Goal: Information Seeking & Learning: Learn about a topic

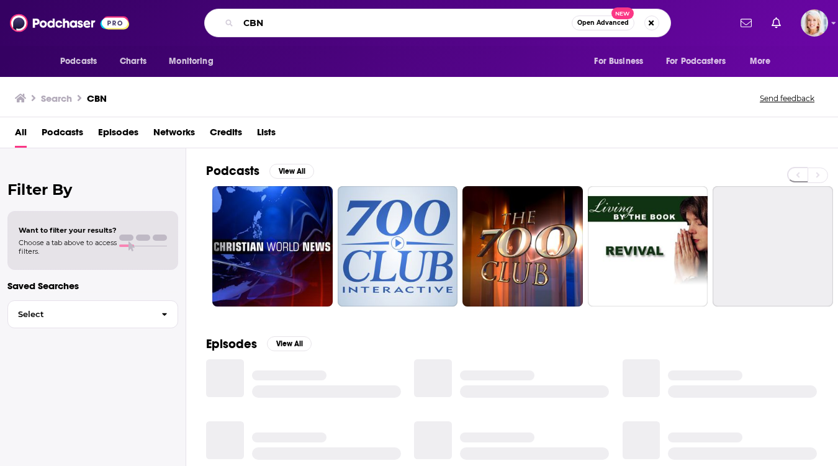
drag, startPoint x: 269, startPoint y: 20, endPoint x: 236, endPoint y: 20, distance: 33.5
click at [236, 20] on div "CBN Open Advanced New" at bounding box center [437, 23] width 467 height 29
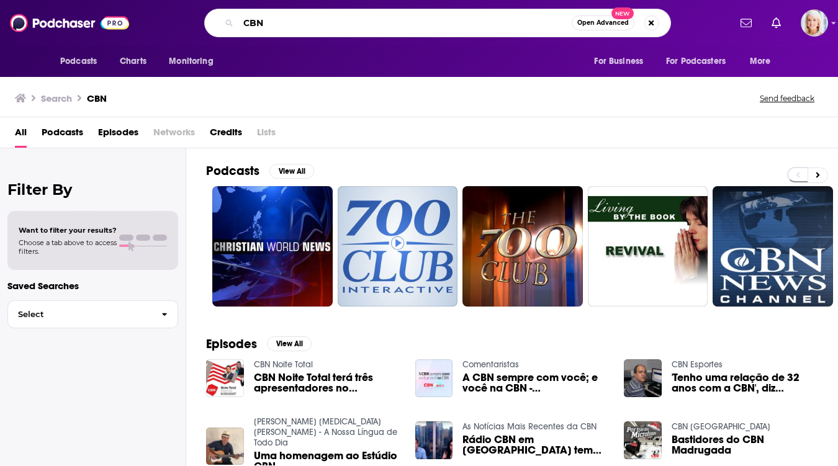
paste input "ompelled Podcast"
type input "Compelled Podcast"
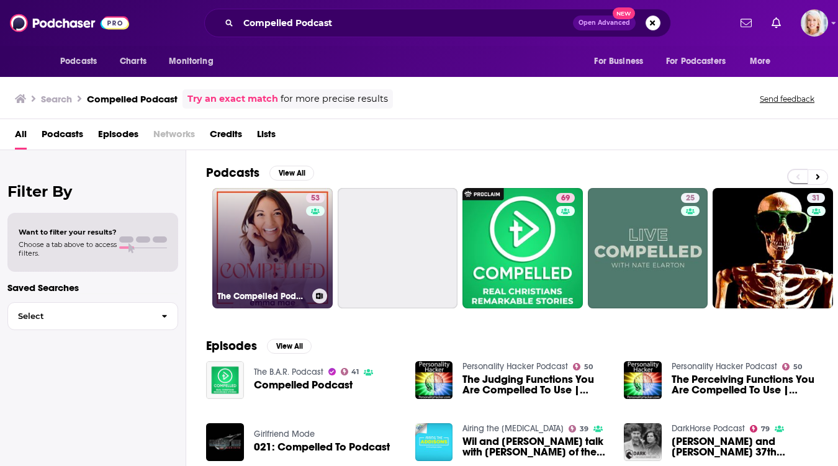
click at [275, 225] on link "53 The Compelled Podcast with [PERSON_NAME]" at bounding box center [272, 248] width 120 height 120
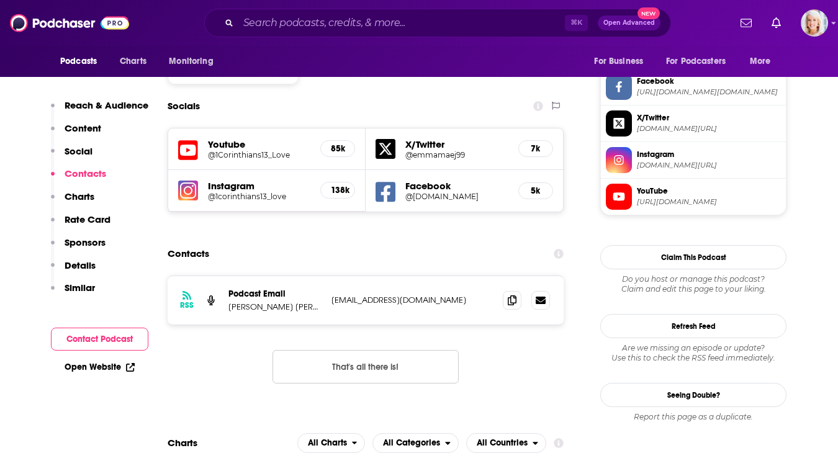
scroll to position [1061, 0]
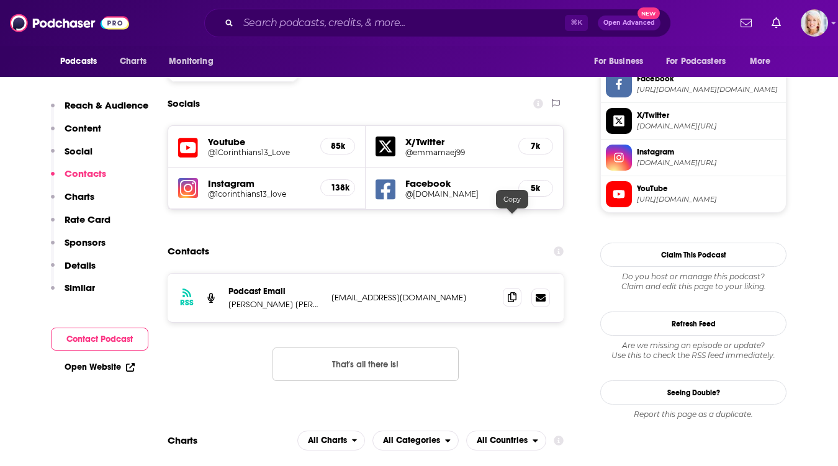
click at [512, 292] on icon at bounding box center [512, 297] width 9 height 10
click at [268, 20] on input "Search podcasts, credits, & more..." at bounding box center [401, 23] width 327 height 20
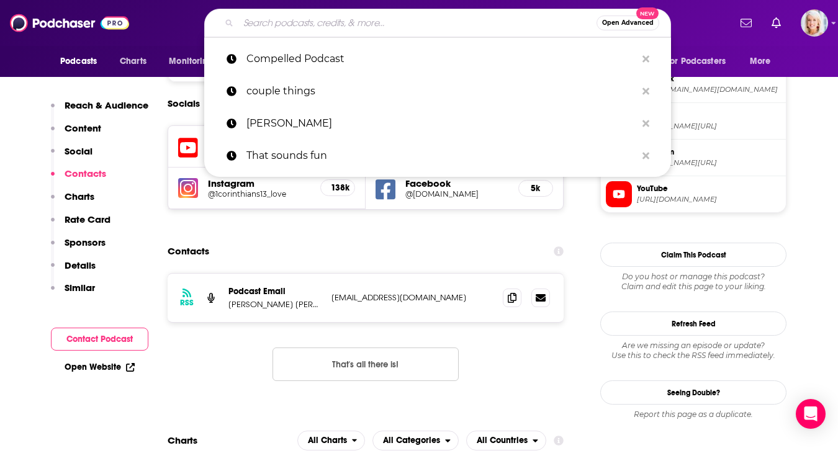
paste input "Dear Future Husband"
type input "Dear Future Husband"
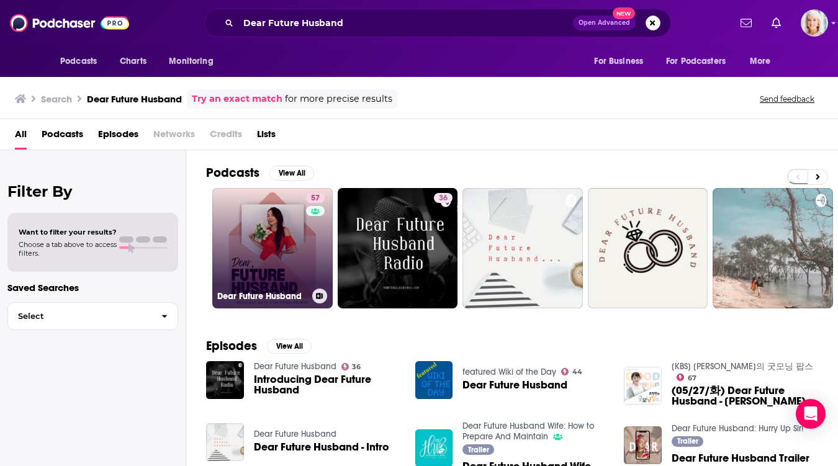
click at [285, 231] on link "57 Dear Future Husband" at bounding box center [272, 248] width 120 height 120
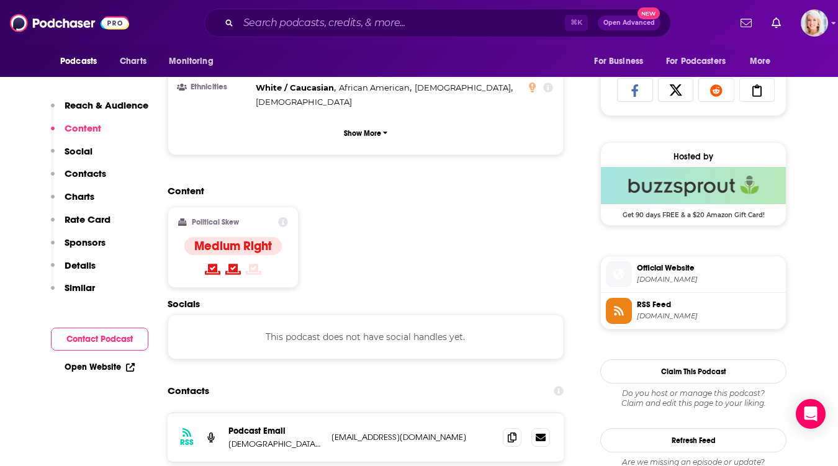
scroll to position [814, 0]
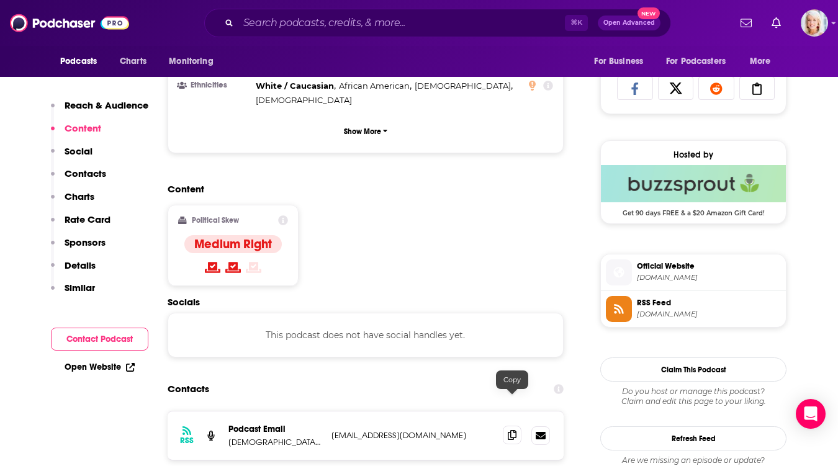
click at [514, 430] on icon at bounding box center [512, 435] width 9 height 10
click at [266, 21] on input "Search podcasts, credits, & more..." at bounding box center [401, 23] width 327 height 20
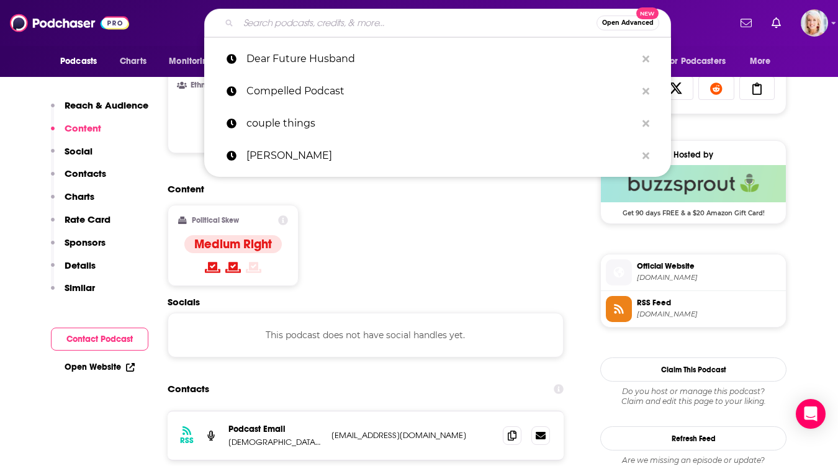
paste input "Encounter Underground"
type input "Encounter Underground"
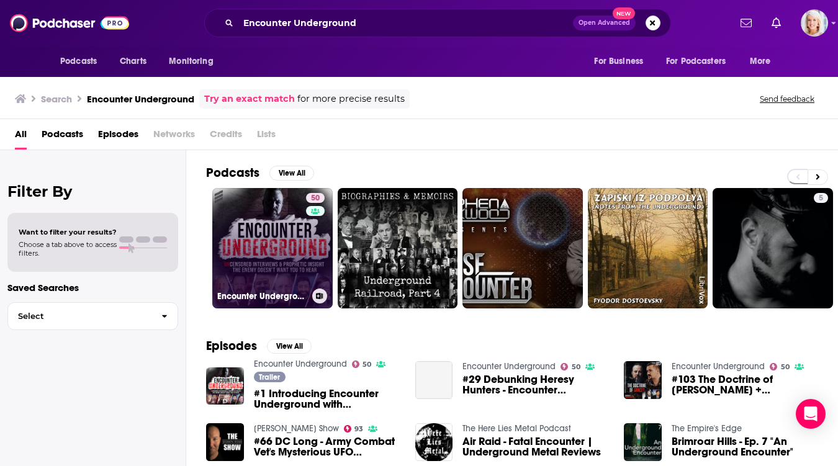
click at [279, 207] on link "50 Encounter Underground" at bounding box center [272, 248] width 120 height 120
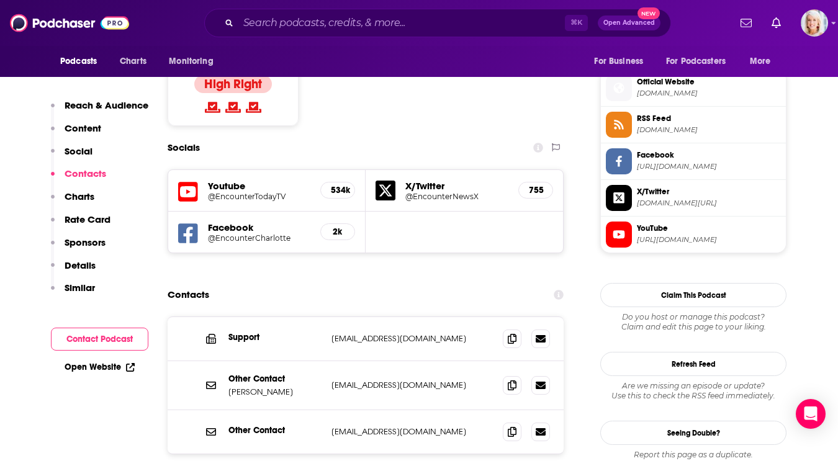
scroll to position [999, 0]
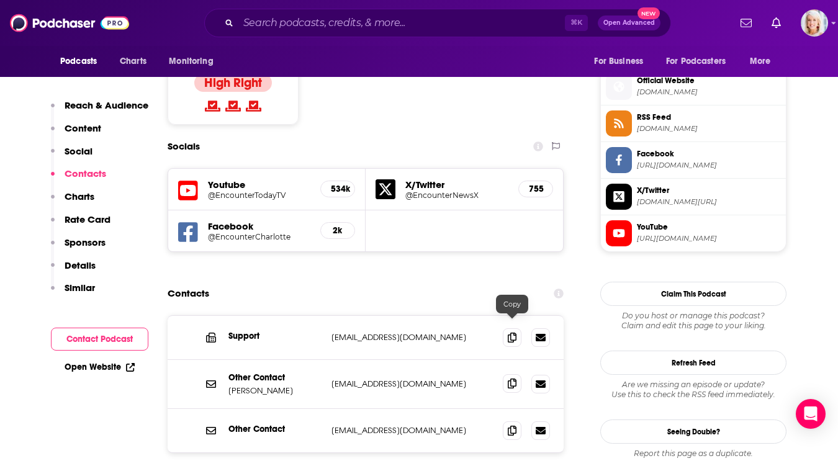
click at [506, 374] on span at bounding box center [512, 383] width 19 height 19
click at [259, 25] on input "Search podcasts, credits, & more..." at bounding box center [401, 23] width 327 height 20
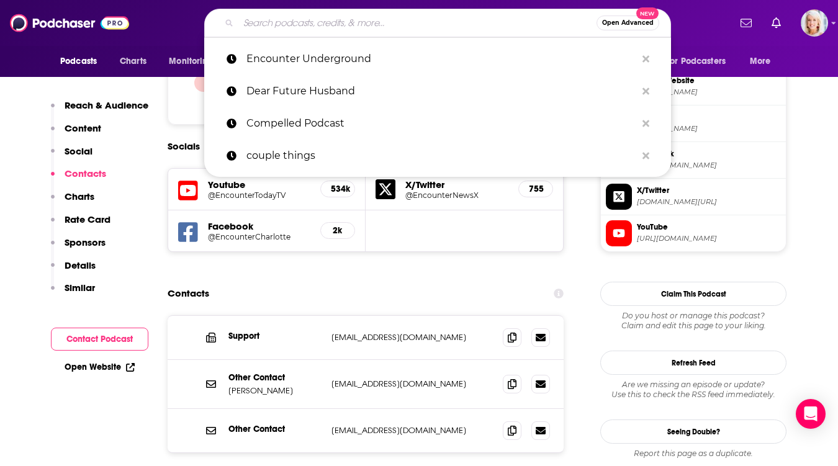
paste input "Going There"
type input "Going There"
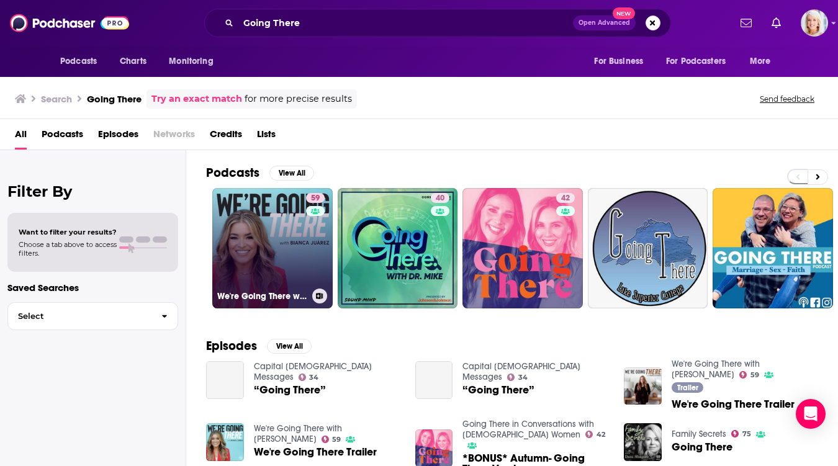
click at [285, 205] on link "59 We're Going There with [PERSON_NAME]" at bounding box center [272, 248] width 120 height 120
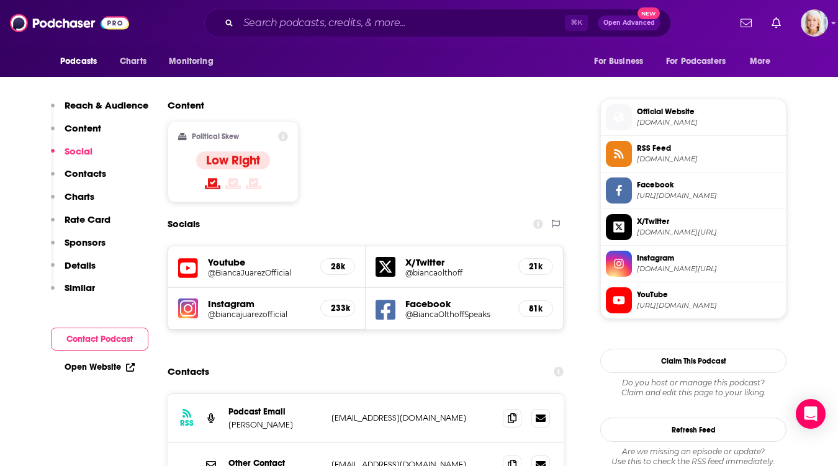
scroll to position [1023, 0]
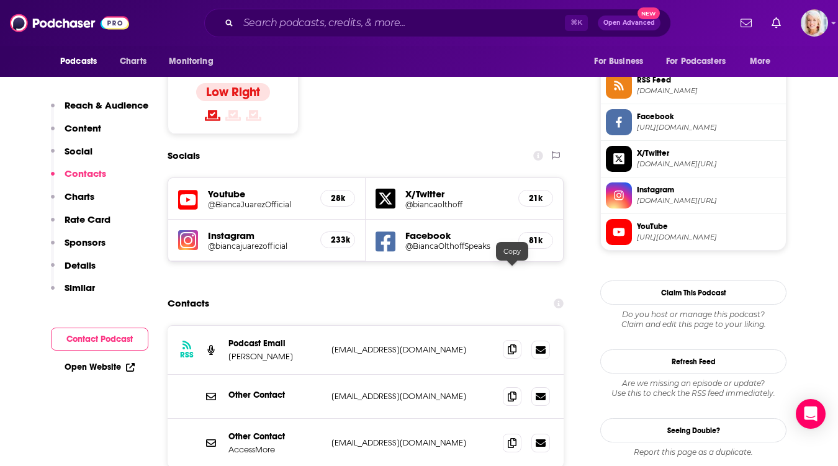
click at [513, 345] on icon at bounding box center [512, 350] width 9 height 10
click at [510, 391] on icon at bounding box center [512, 396] width 9 height 10
click at [259, 10] on div "⌘ K Open Advanced New" at bounding box center [437, 23] width 467 height 29
click at [259, 18] on input "Search podcasts, credits, & more..." at bounding box center [401, 23] width 327 height 20
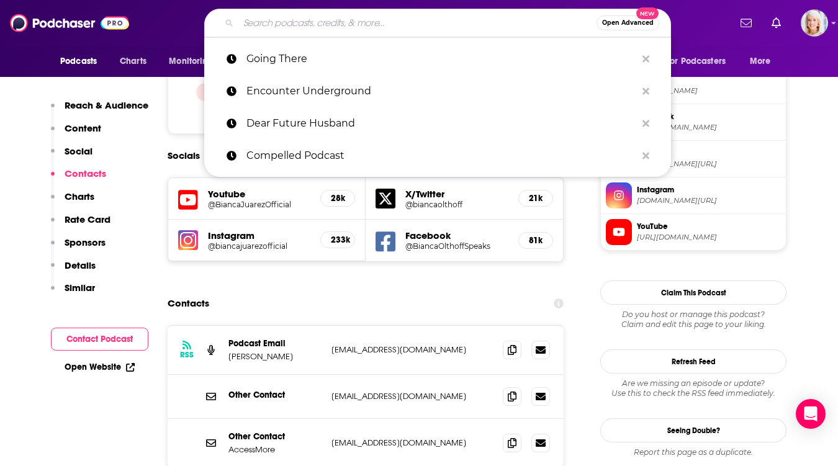
paste input "In Joy Life"
type input "In Joy Life"
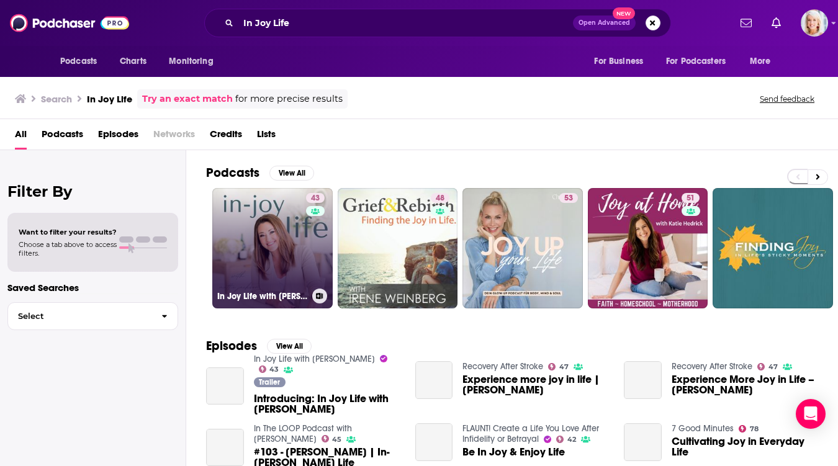
click at [275, 209] on link "43 In Joy Life with [PERSON_NAME]" at bounding box center [272, 248] width 120 height 120
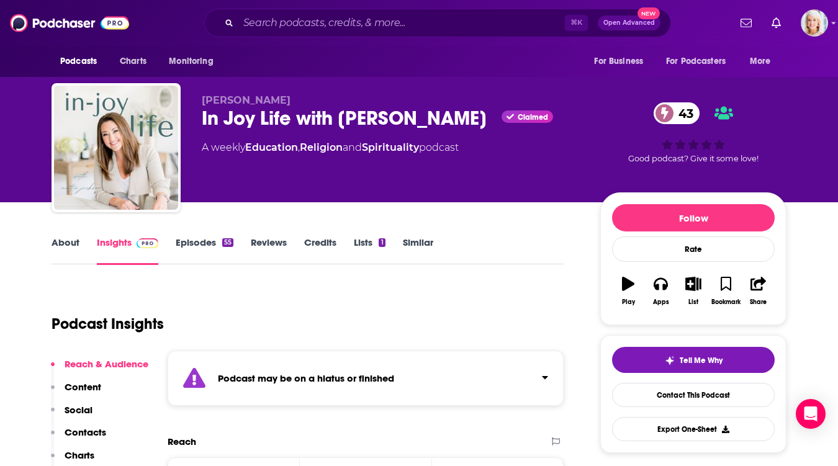
scroll to position [1, 0]
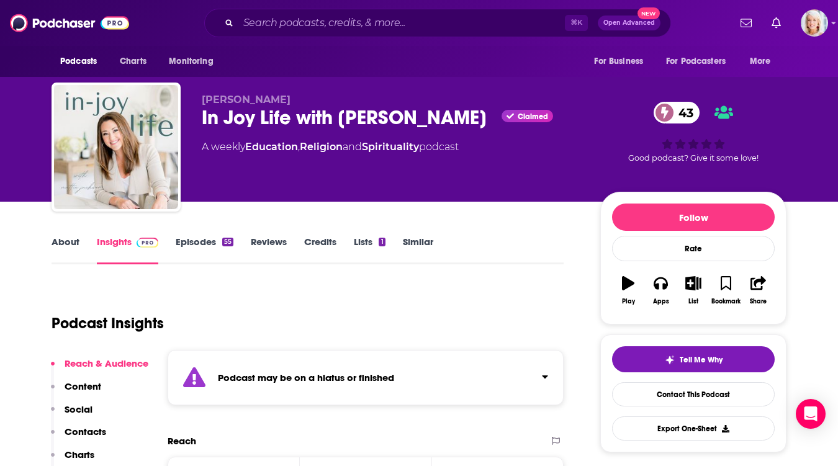
click at [269, 34] on div "⌘ K Open Advanced New" at bounding box center [437, 23] width 467 height 29
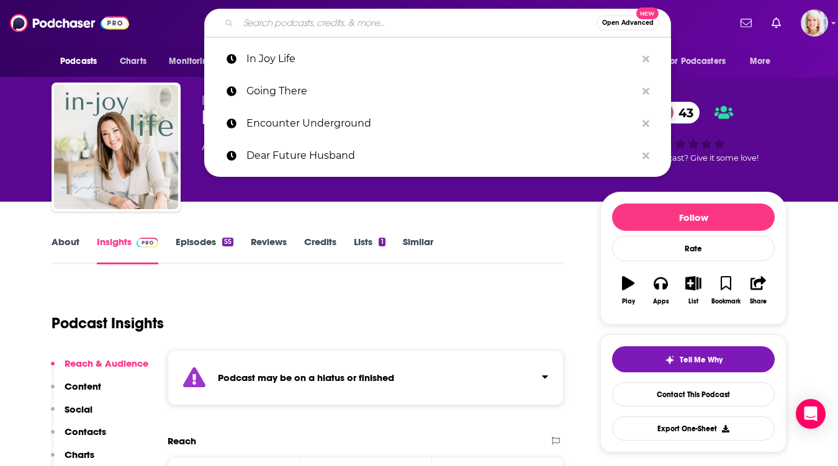
click at [269, 30] on input "Search podcasts, credits, & more..." at bounding box center [417, 23] width 358 height 20
paste input "Able Moms"
type input "Able Moms"
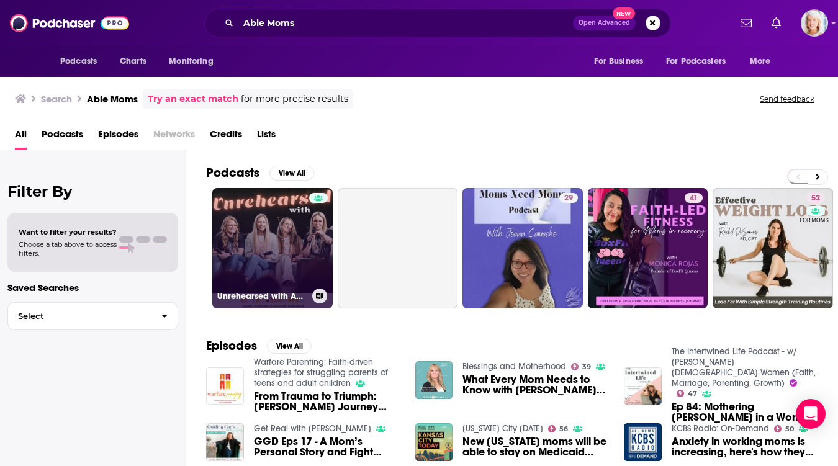
click at [289, 215] on link "Unrehearsed with Able Moms" at bounding box center [272, 248] width 120 height 120
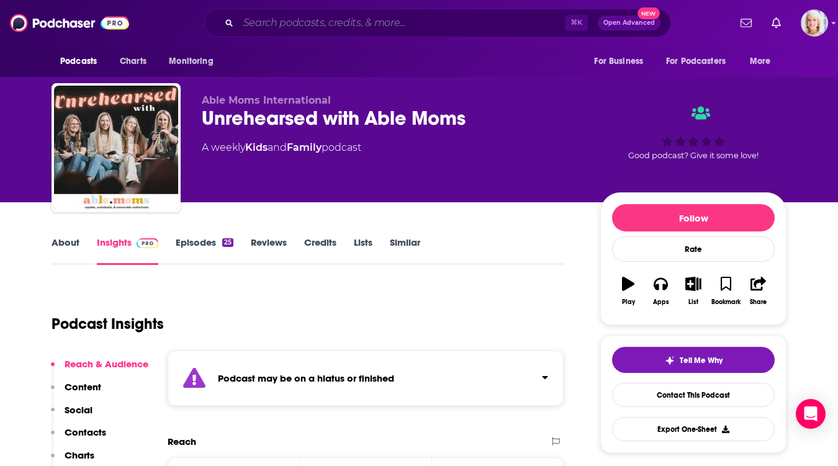
click at [253, 21] on input "Search podcasts, credits, & more..." at bounding box center [401, 23] width 327 height 20
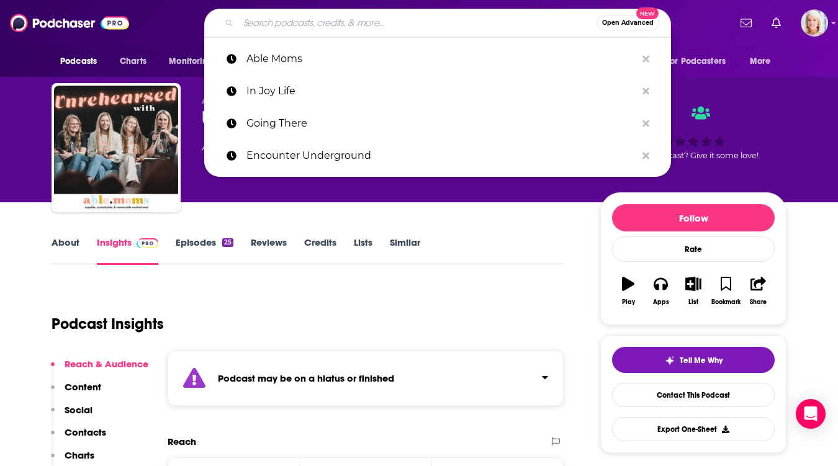
paste input "Keep It 100 with [PERSON_NAME] & [PERSON_NAME]"
type input "Keep It 100 with [PERSON_NAME] & [PERSON_NAME]"
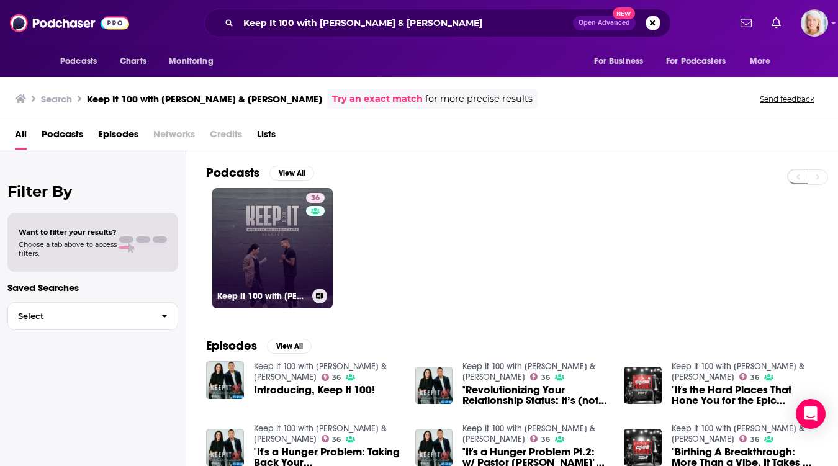
click at [302, 233] on link "36 Keep It 100 with [PERSON_NAME] & [PERSON_NAME]" at bounding box center [272, 248] width 120 height 120
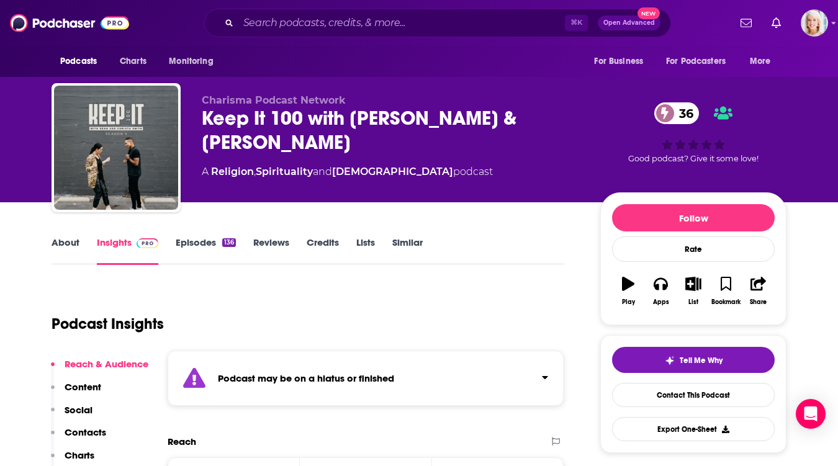
click at [70, 252] on link "About" at bounding box center [66, 251] width 28 height 29
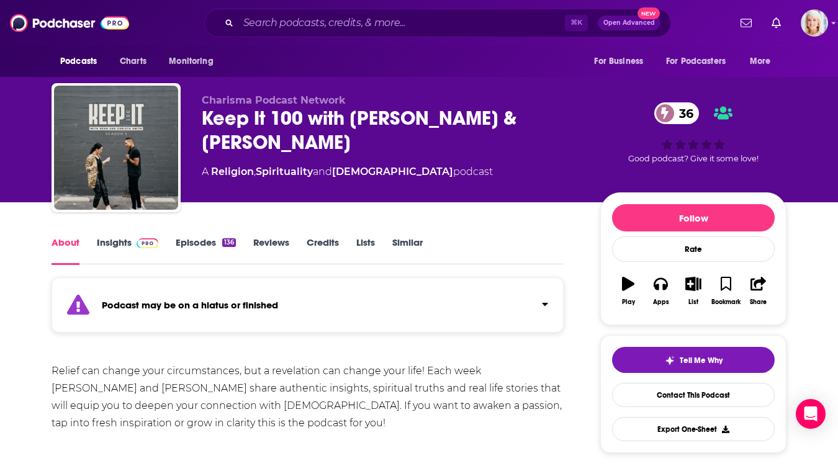
click at [125, 239] on link "Insights" at bounding box center [127, 251] width 61 height 29
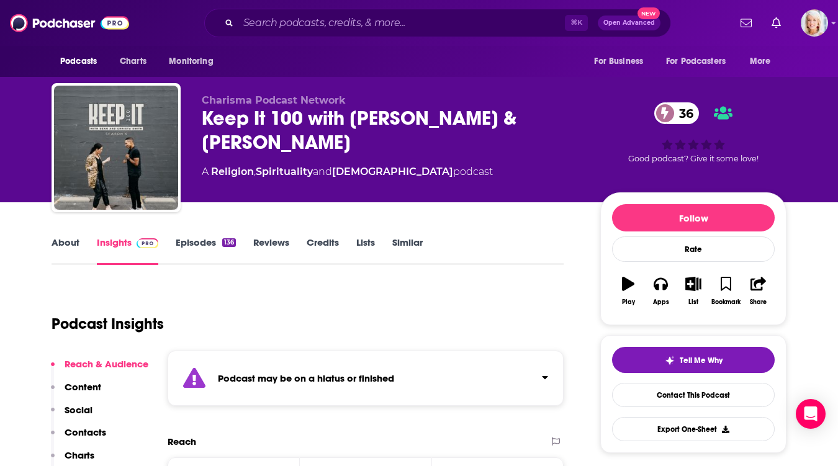
click at [184, 244] on link "Episodes 136" at bounding box center [206, 251] width 60 height 29
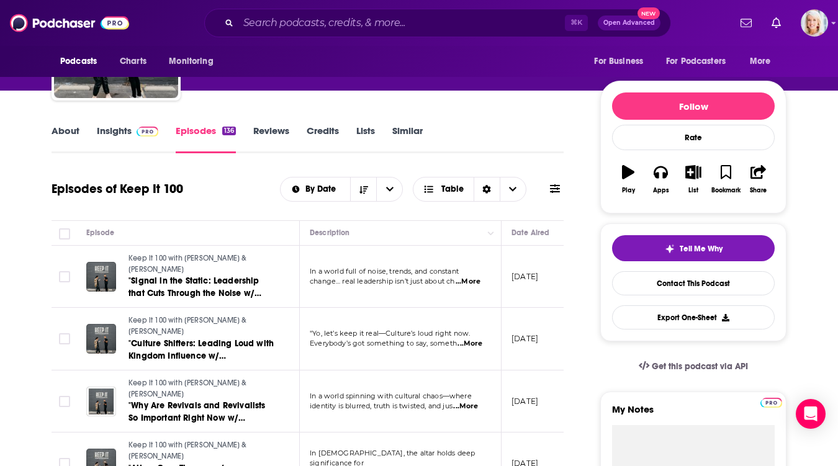
scroll to position [113, 0]
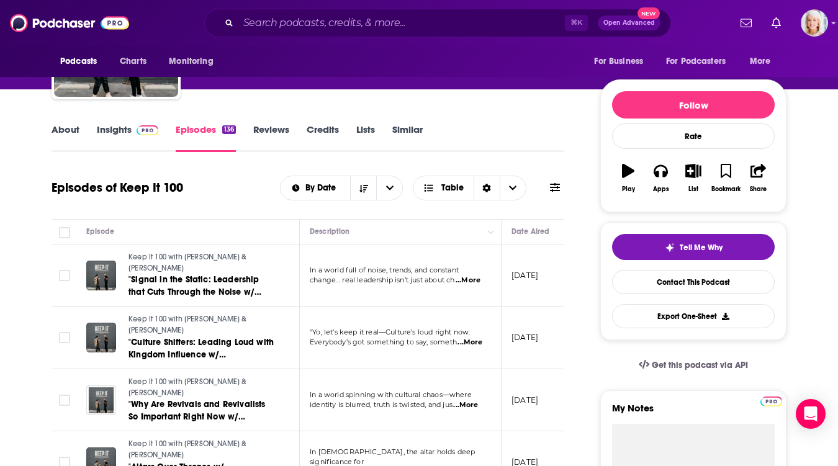
click at [470, 276] on span "...More" at bounding box center [468, 281] width 25 height 10
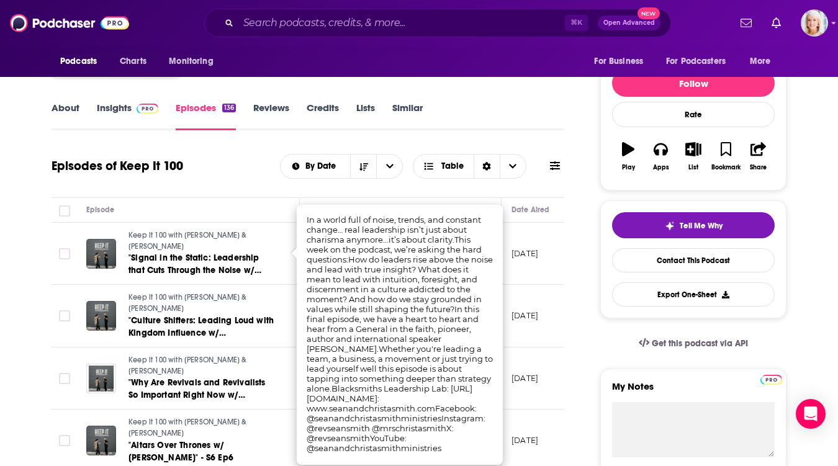
scroll to position [140, 0]
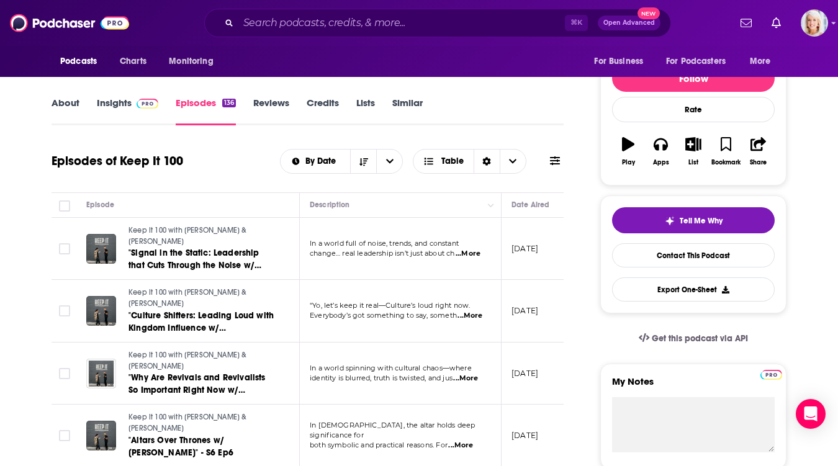
click at [466, 114] on div "About Insights Episodes 136 Reviews Credits Lists Similar" at bounding box center [308, 110] width 512 height 30
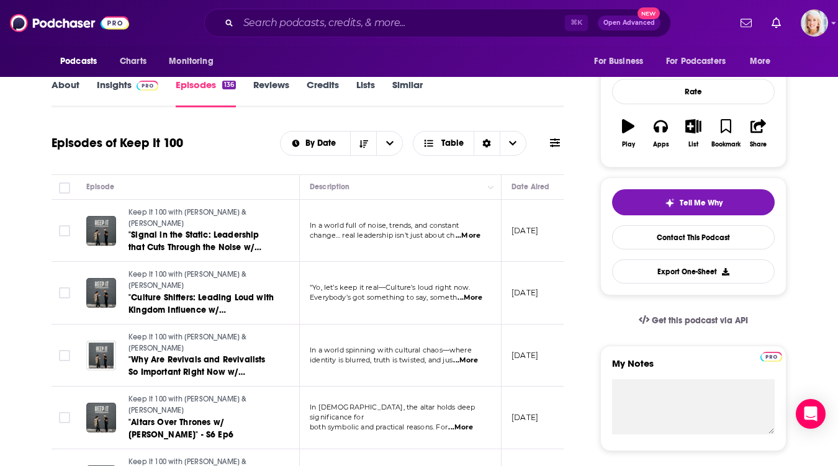
scroll to position [0, 0]
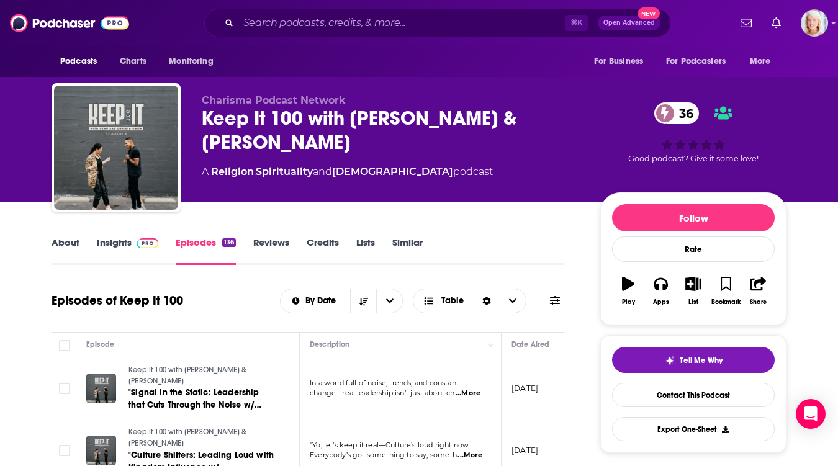
click at [109, 248] on link "Insights" at bounding box center [127, 251] width 61 height 29
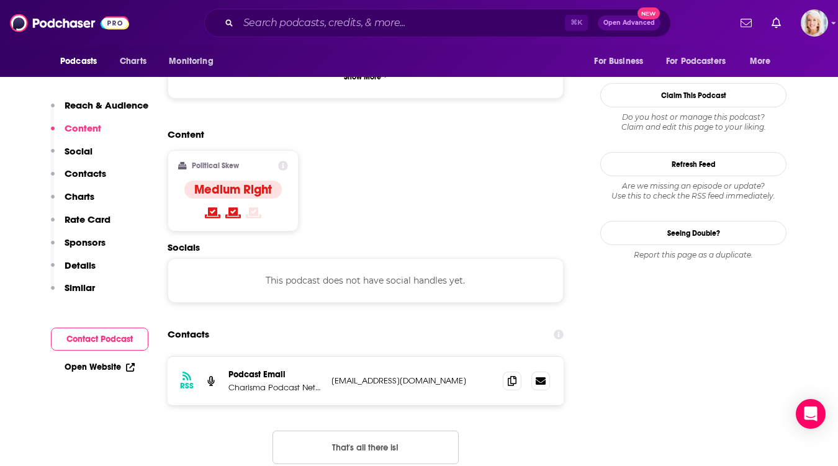
scroll to position [983, 0]
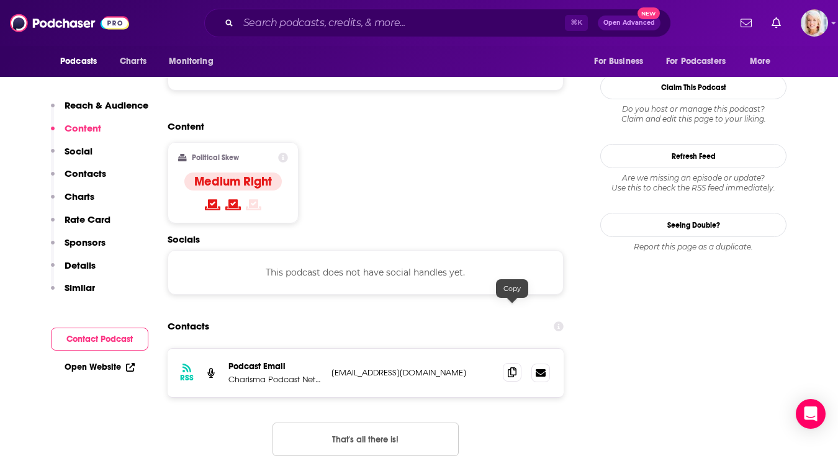
click at [514, 363] on span at bounding box center [512, 372] width 19 height 19
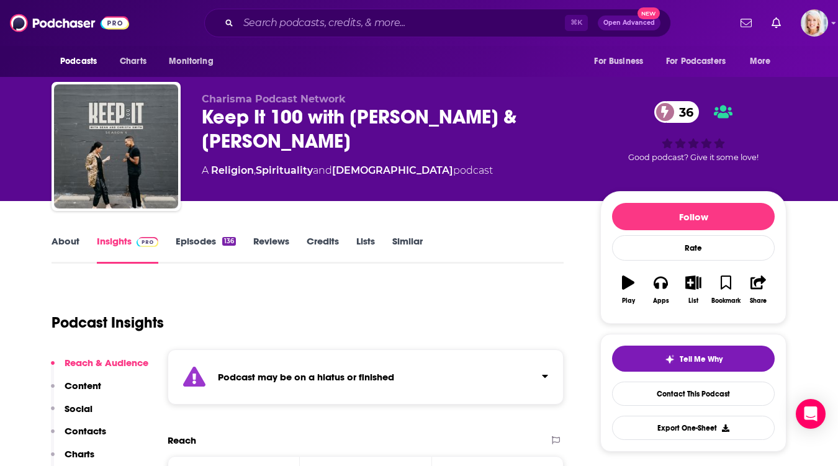
scroll to position [0, 0]
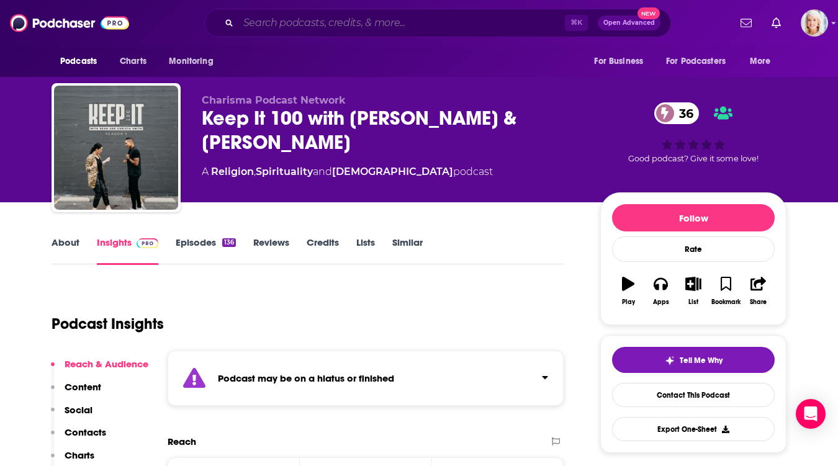
click at [272, 18] on input "Search podcasts, credits, & more..." at bounding box center [401, 23] width 327 height 20
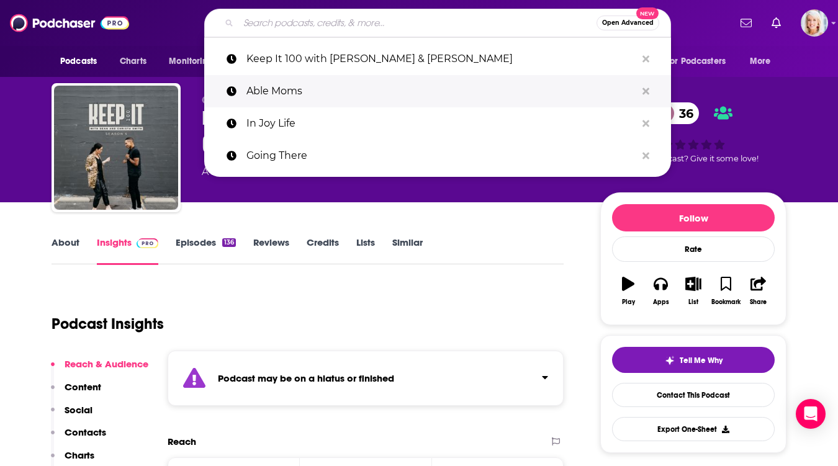
click at [289, 91] on p "Able Moms" at bounding box center [441, 91] width 390 height 32
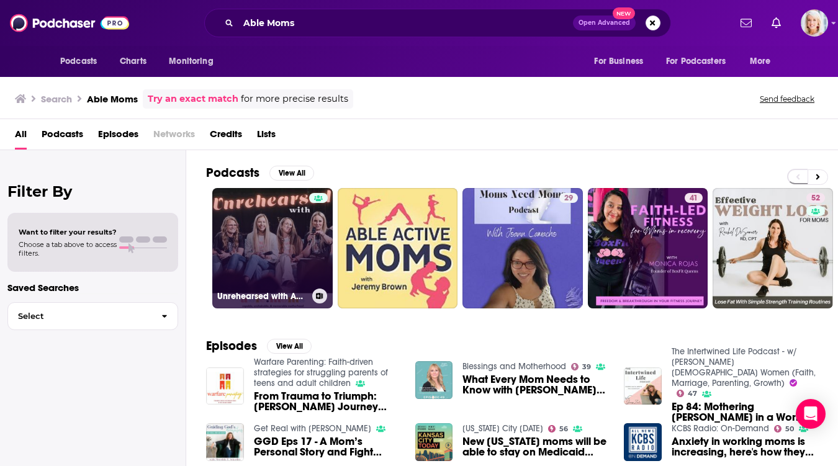
click at [270, 233] on link "Unrehearsed with Able Moms" at bounding box center [272, 248] width 120 height 120
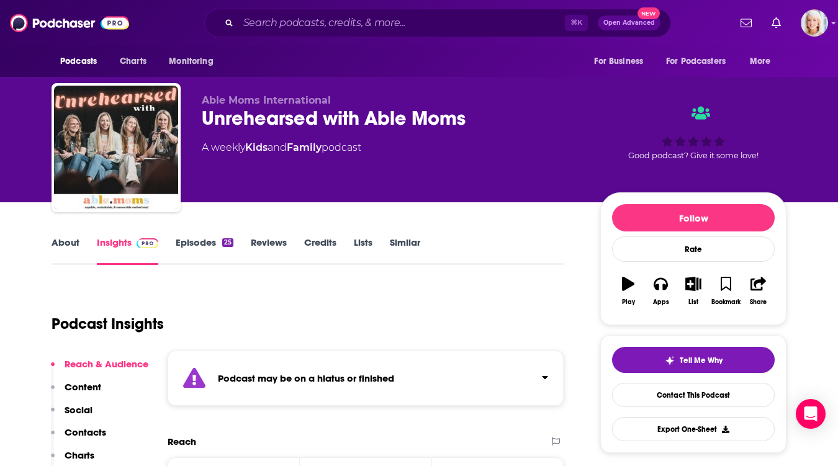
click at [201, 242] on link "Episodes 25" at bounding box center [205, 251] width 58 height 29
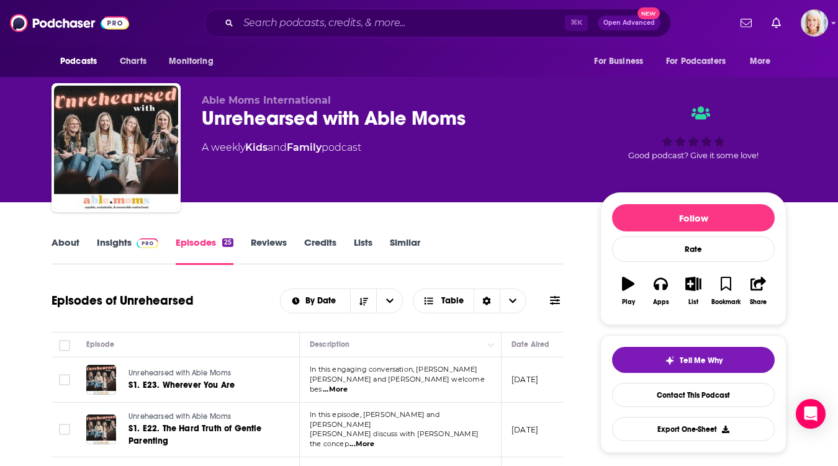
click at [70, 241] on link "About" at bounding box center [66, 251] width 28 height 29
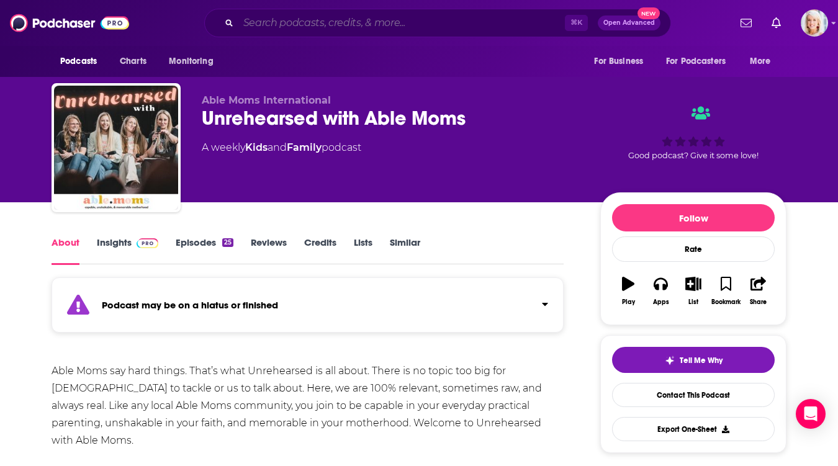
click at [251, 17] on input "Search podcasts, credits, & more..." at bounding box center [401, 23] width 327 height 20
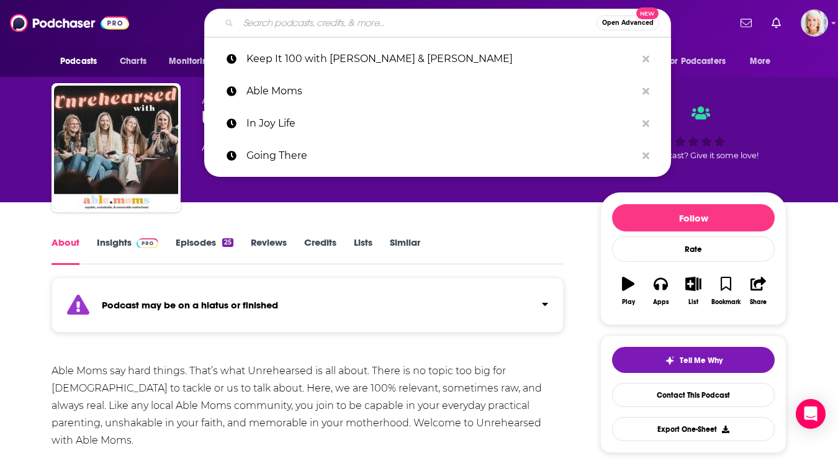
paste input "In Joy Life"
type input "In Joy Life"
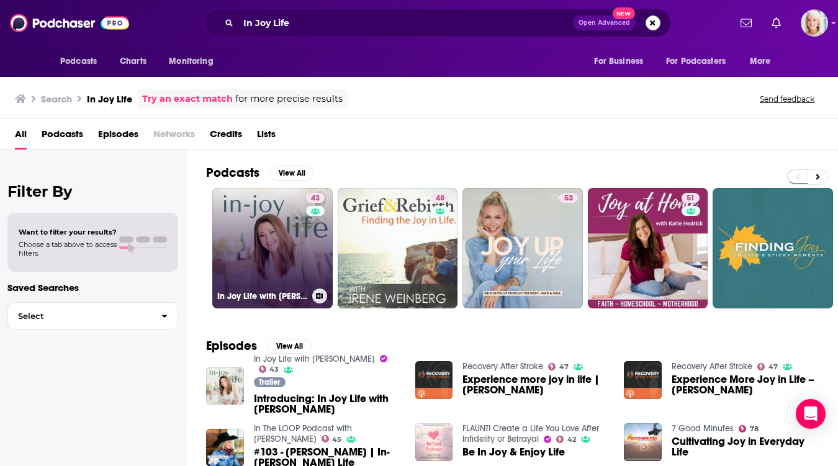
click at [271, 234] on link "43 In Joy Life with [PERSON_NAME]" at bounding box center [272, 248] width 120 height 120
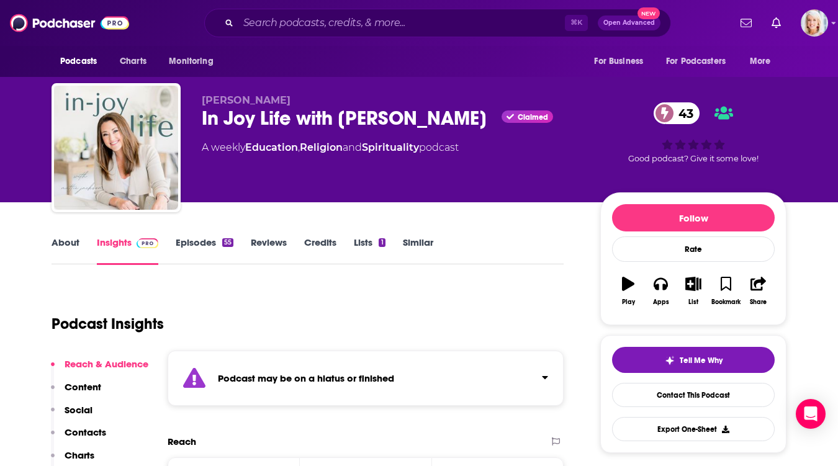
click at [194, 246] on link "Episodes 55" at bounding box center [205, 251] width 58 height 29
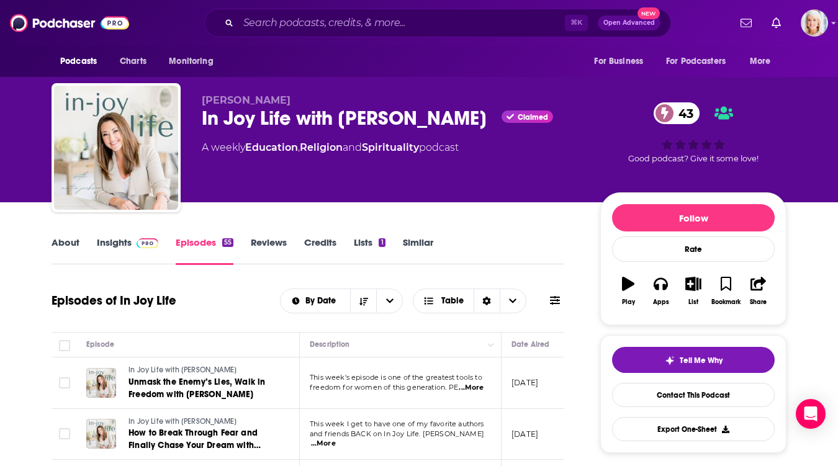
click at [125, 246] on link "Insights" at bounding box center [127, 251] width 61 height 29
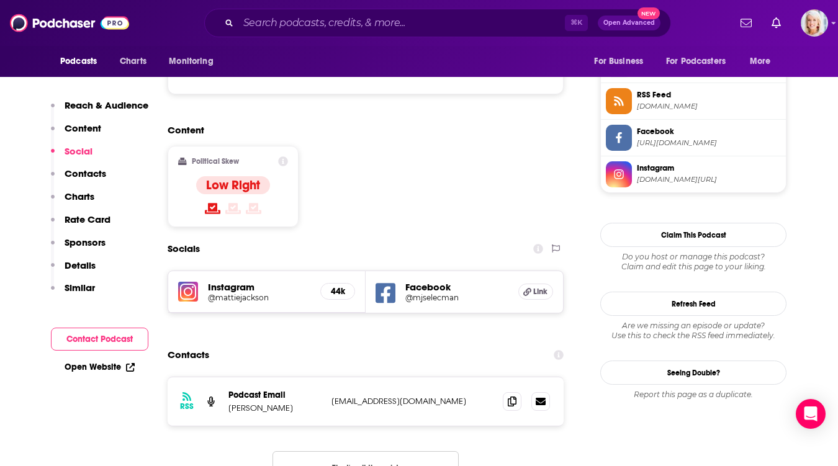
scroll to position [1022, 0]
click at [512, 395] on icon at bounding box center [512, 400] width 9 height 10
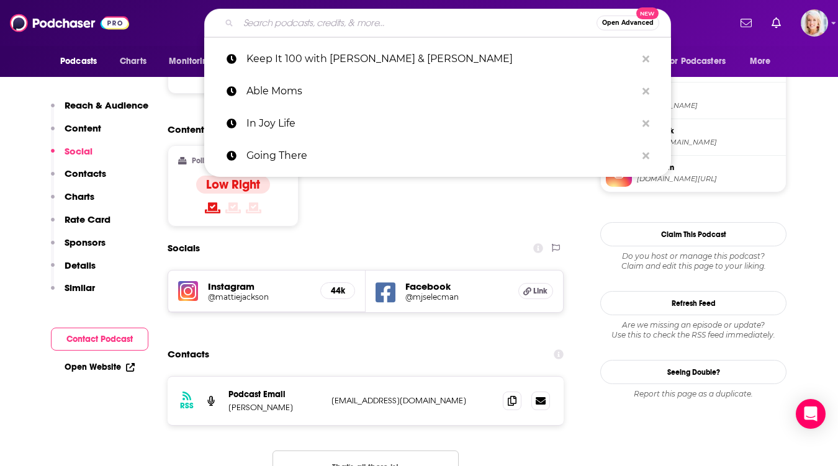
click at [258, 17] on input "Search podcasts, credits, & more..." at bounding box center [417, 23] width 358 height 20
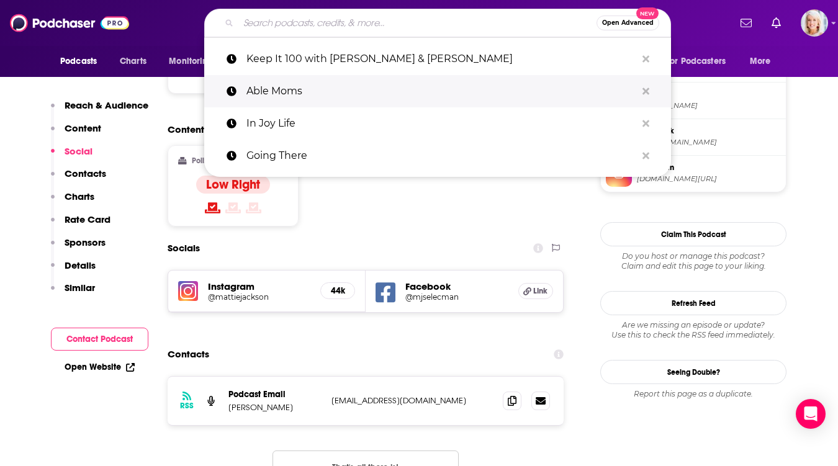
click at [281, 91] on p "Able Moms" at bounding box center [441, 91] width 390 height 32
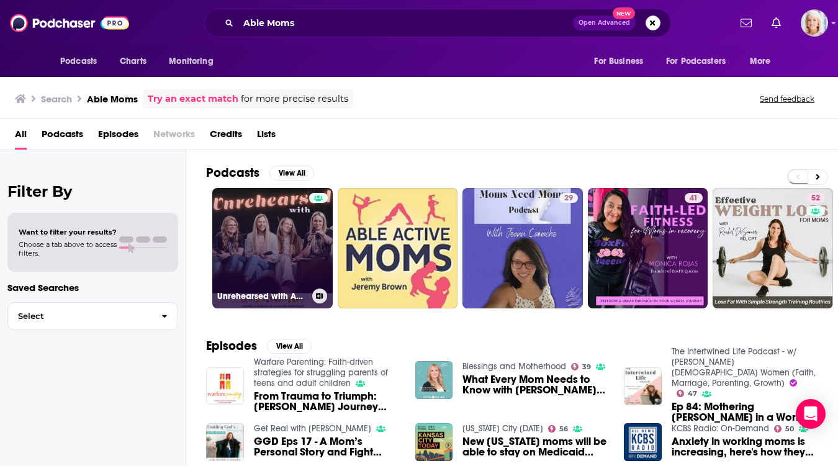
click at [268, 216] on link "Unrehearsed with Able Moms" at bounding box center [272, 248] width 120 height 120
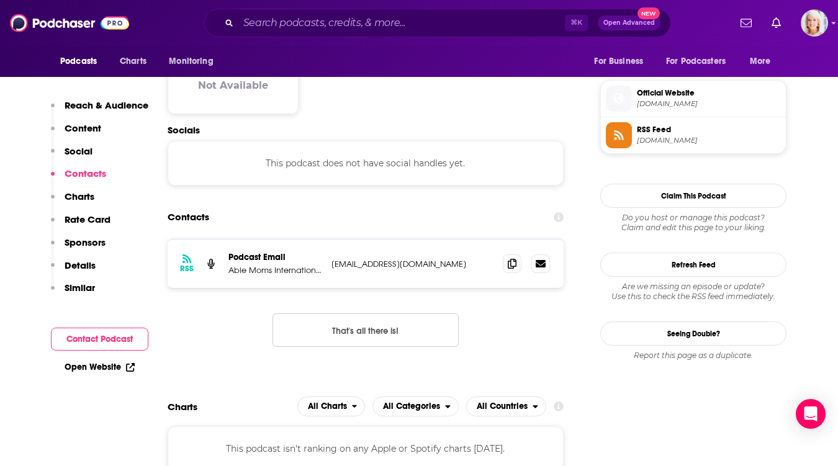
scroll to position [878, 0]
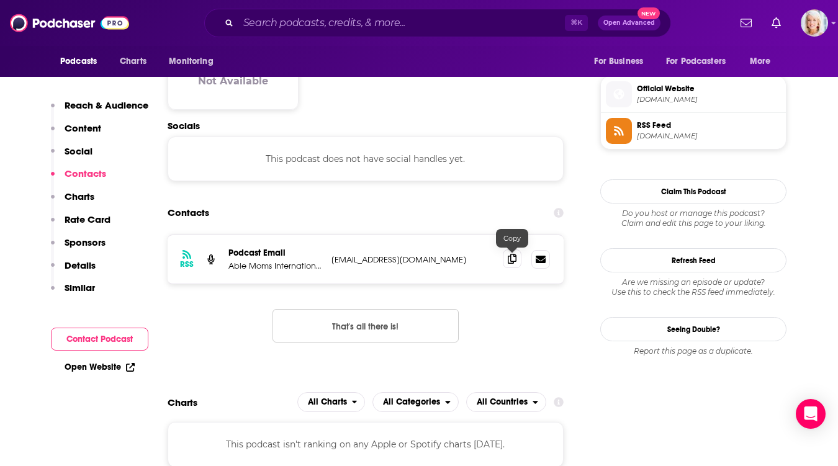
click at [516, 256] on span at bounding box center [512, 259] width 19 height 19
click at [258, 18] on input "Search podcasts, credits, & more..." at bounding box center [401, 23] width 327 height 20
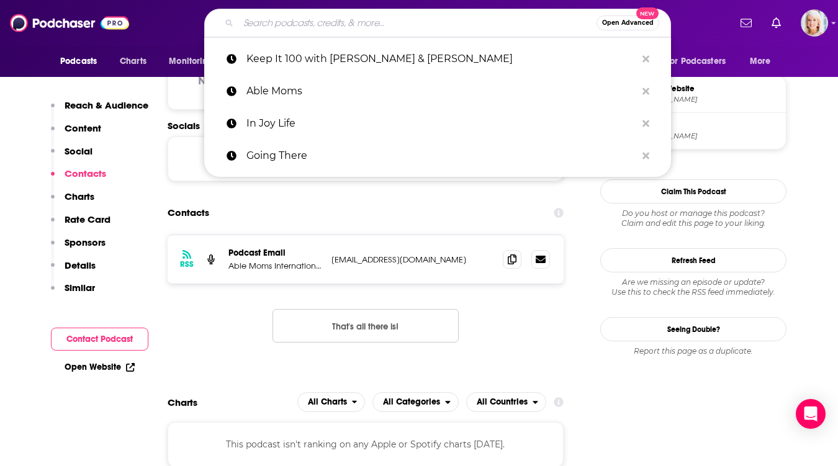
paste input "Live Original"
type input "Live Original"
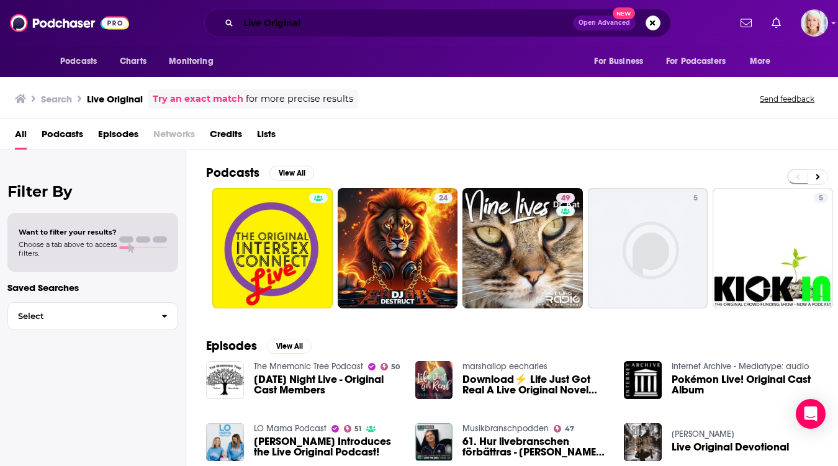
click at [325, 27] on input "Live Original" at bounding box center [405, 23] width 335 height 20
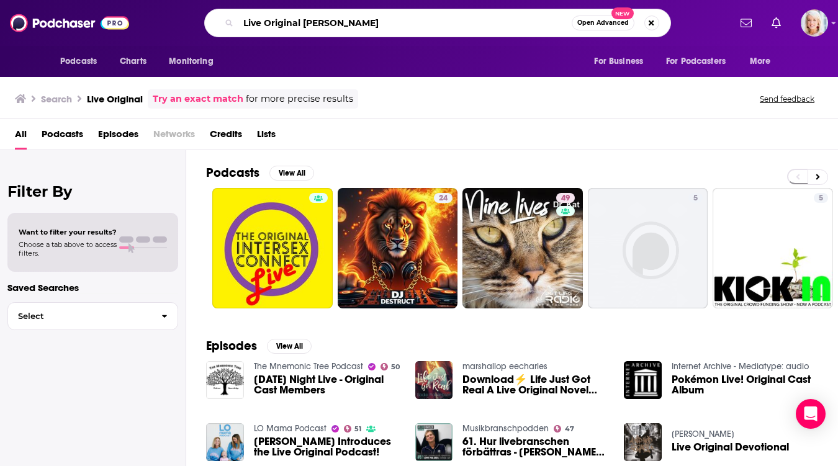
type input "Live Original [PERSON_NAME]"
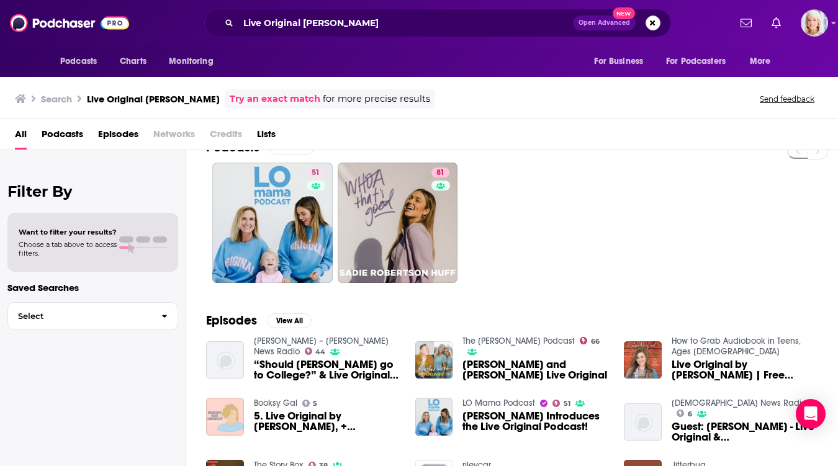
scroll to position [46, 0]
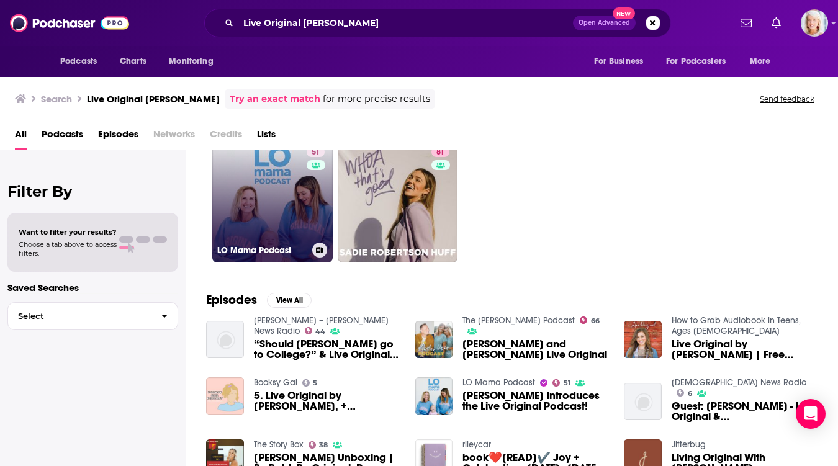
click at [286, 202] on link "51 LO Mama Podcast" at bounding box center [272, 202] width 120 height 120
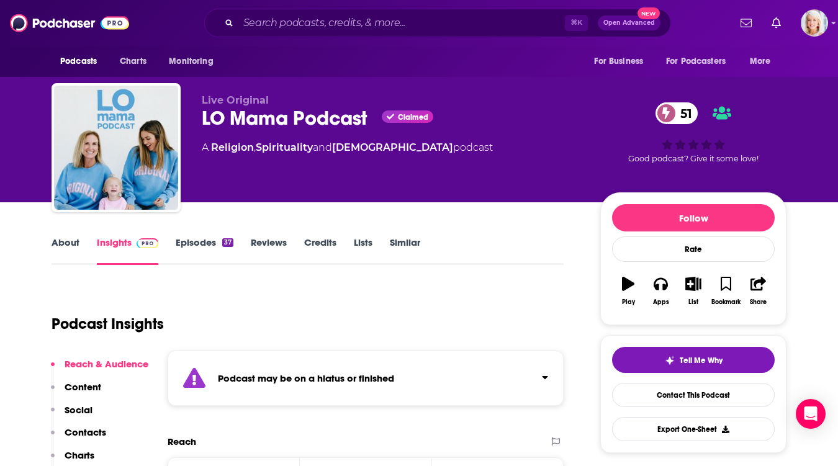
click at [209, 239] on link "Episodes 37" at bounding box center [205, 251] width 58 height 29
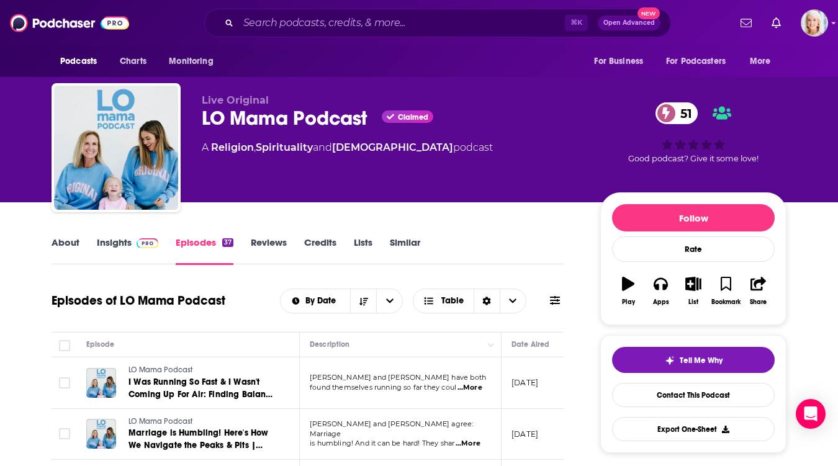
click at [112, 251] on link "Insights" at bounding box center [127, 251] width 61 height 29
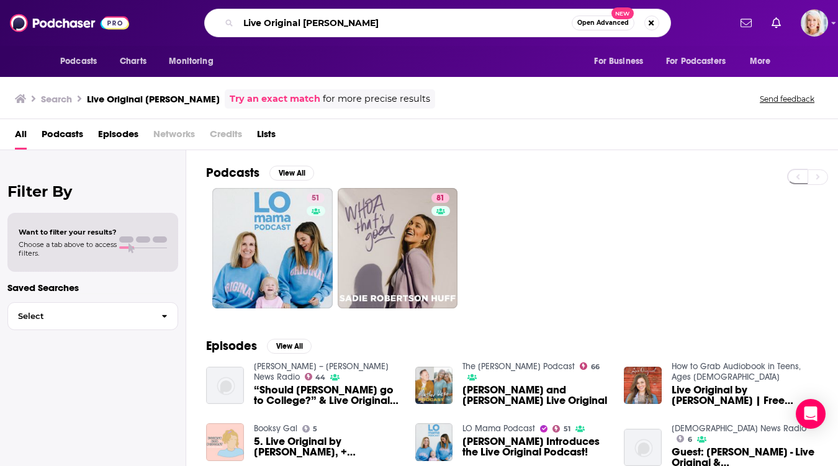
drag, startPoint x: 384, startPoint y: 25, endPoint x: 194, endPoint y: 25, distance: 190.0
click at [194, 25] on div "Live Original [PERSON_NAME] Open Advanced New" at bounding box center [437, 23] width 584 height 29
type input "LO sister"
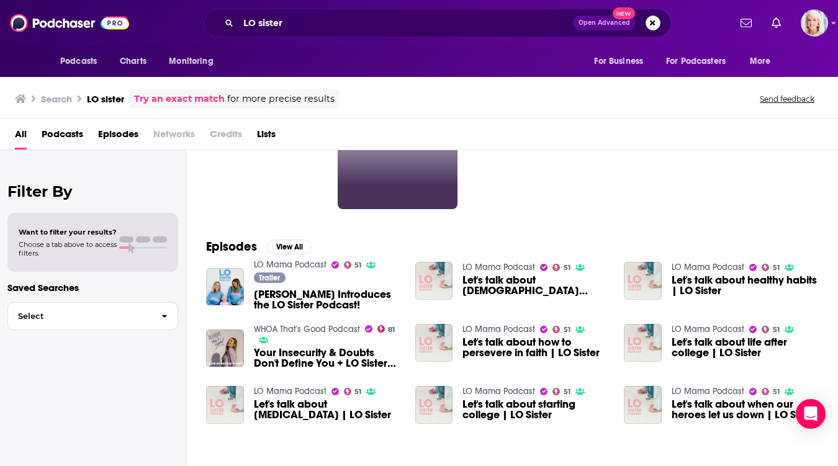
scroll to position [104, 0]
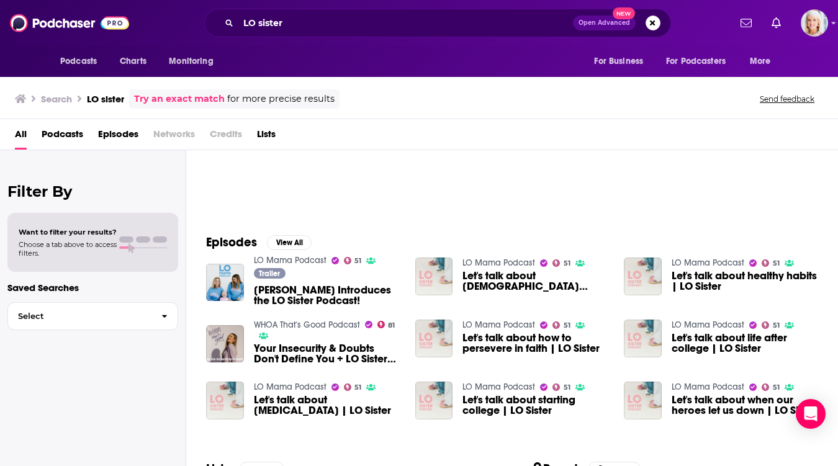
click at [341, 299] on span "[PERSON_NAME] Introduces the LO Sister Podcast!" at bounding box center [327, 295] width 147 height 21
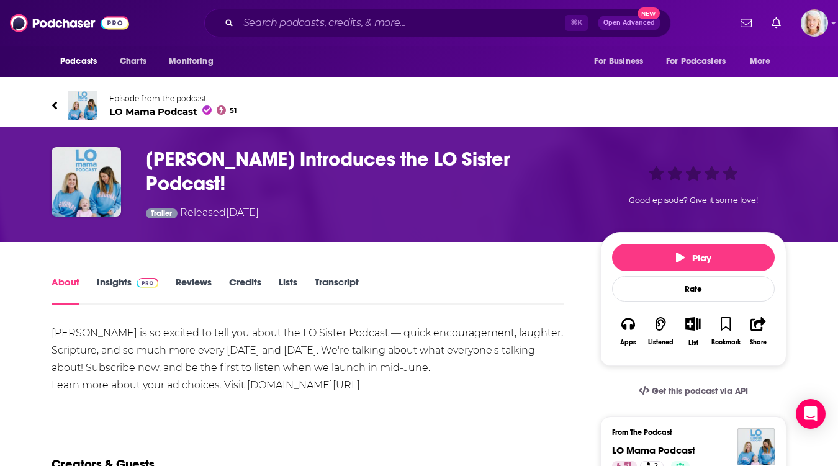
click at [124, 281] on link "Insights" at bounding box center [127, 290] width 61 height 29
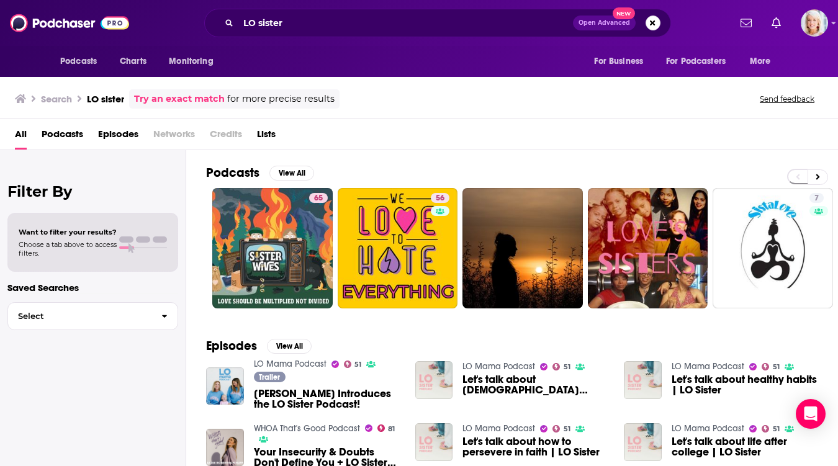
drag, startPoint x: 272, startPoint y: 12, endPoint x: 222, endPoint y: 12, distance: 50.3
click at [222, 12] on div "LO sister Open Advanced New" at bounding box center [437, 23] width 467 height 29
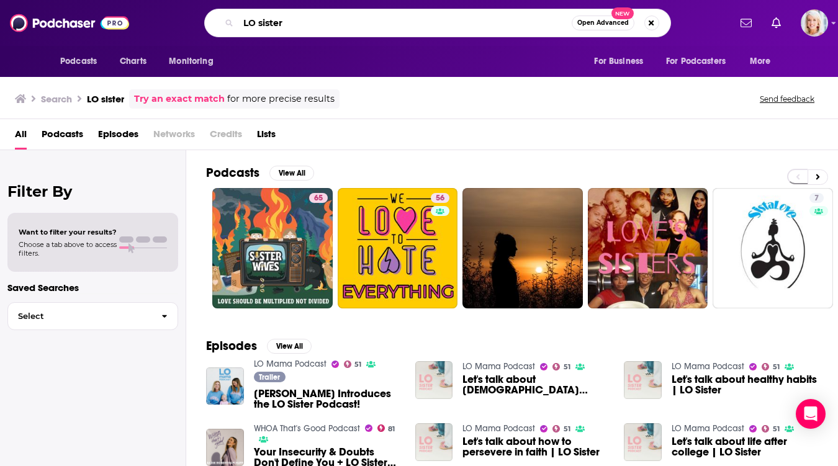
drag, startPoint x: 300, startPoint y: 27, endPoint x: 250, endPoint y: 25, distance: 49.7
click at [250, 26] on input "LO sister" at bounding box center [404, 23] width 333 height 20
type input "L"
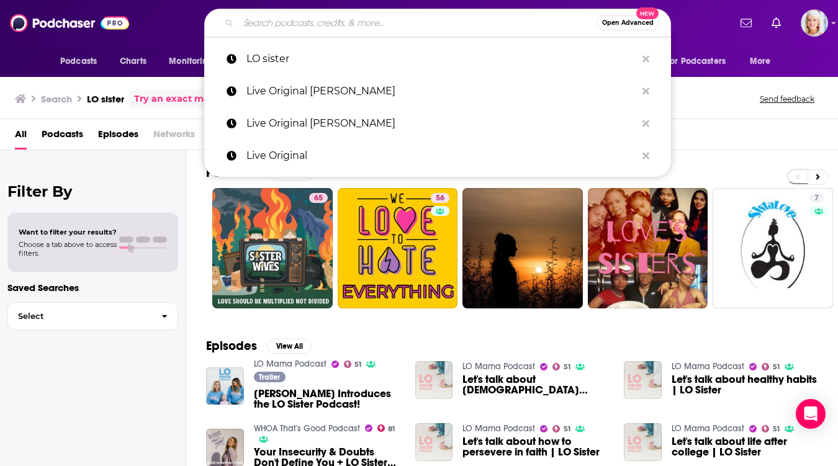
paste input "On the Path"
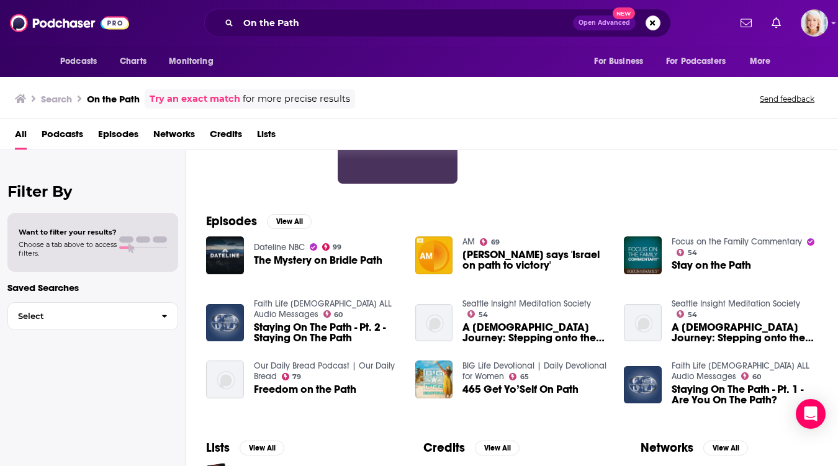
scroll to position [132, 0]
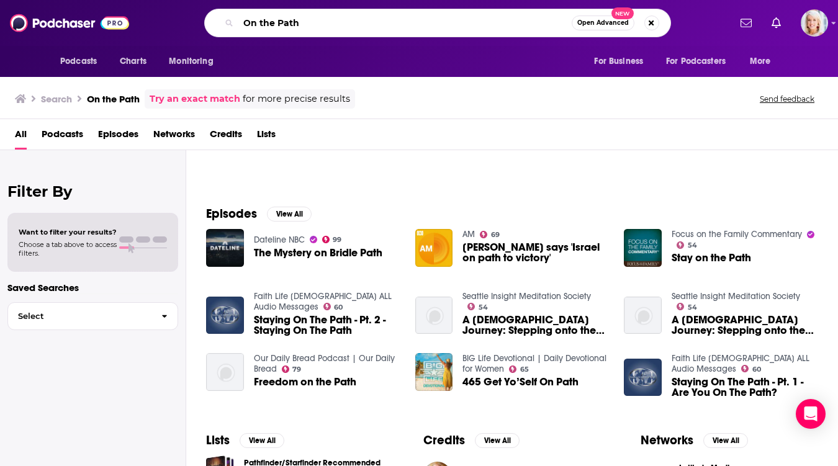
click at [299, 25] on input "On the Path" at bounding box center [404, 23] width 333 height 20
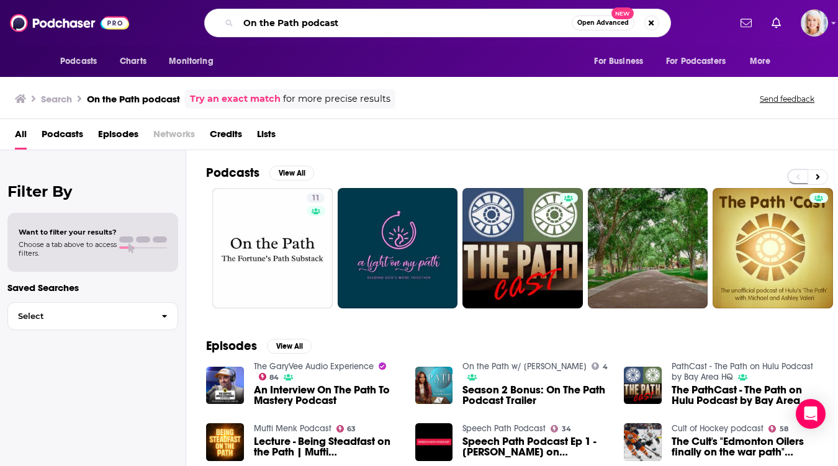
drag, startPoint x: 353, startPoint y: 19, endPoint x: 185, endPoint y: 12, distance: 167.8
click at [185, 16] on div "On the Path podcast Open Advanced New" at bounding box center [437, 23] width 584 height 29
paste input "Pivot Media Co"
type input "Pivot Media Co"
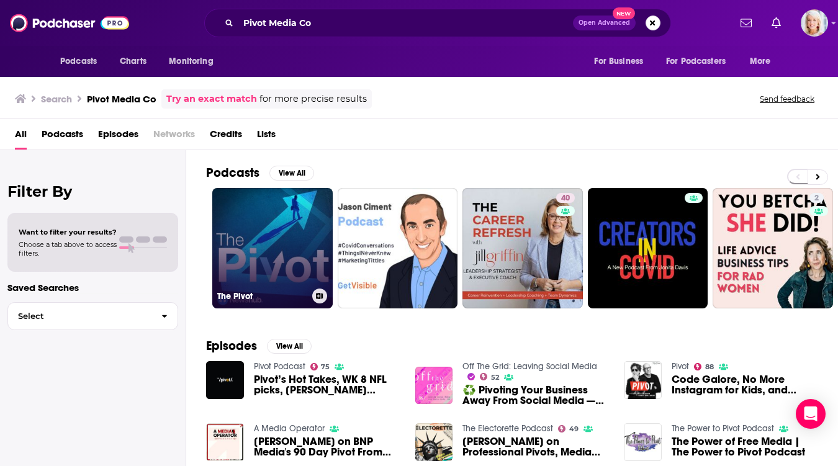
click at [271, 239] on link "The Pivot" at bounding box center [272, 248] width 120 height 120
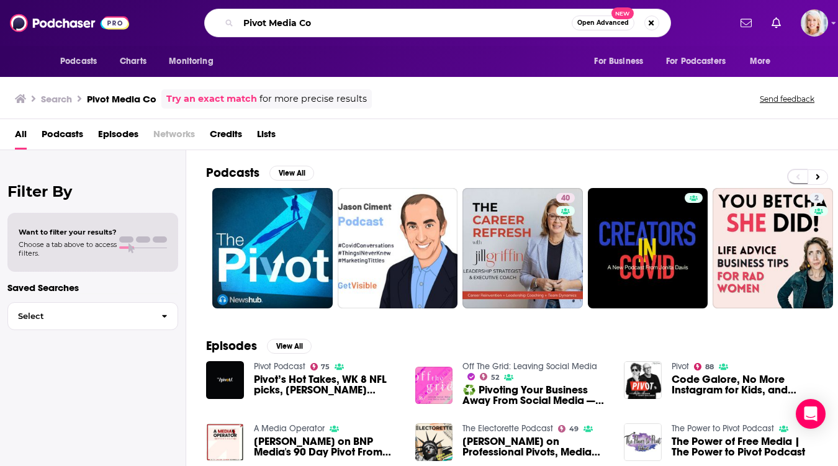
drag, startPoint x: 323, startPoint y: 26, endPoint x: 206, endPoint y: 20, distance: 116.9
click at [206, 20] on div "Pivot Media Co Open Advanced New" at bounding box center [437, 23] width 467 height 29
paste input "Speakeasy"
type input "Speakeasy"
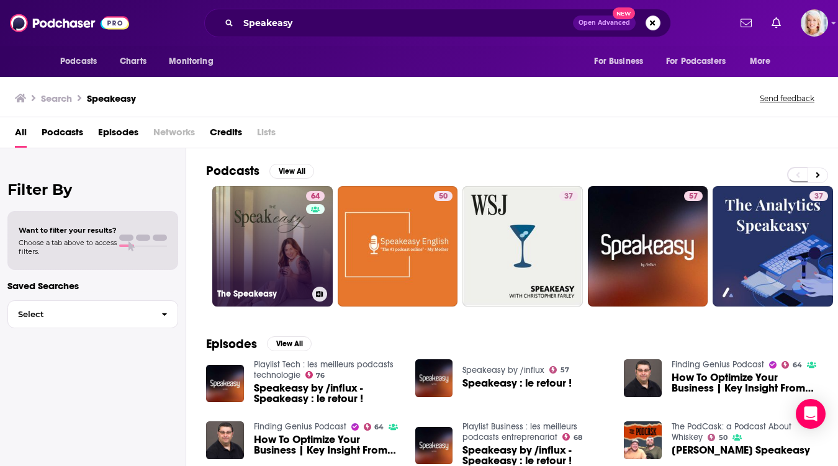
click at [283, 205] on link "64 The Speakeasy" at bounding box center [272, 246] width 120 height 120
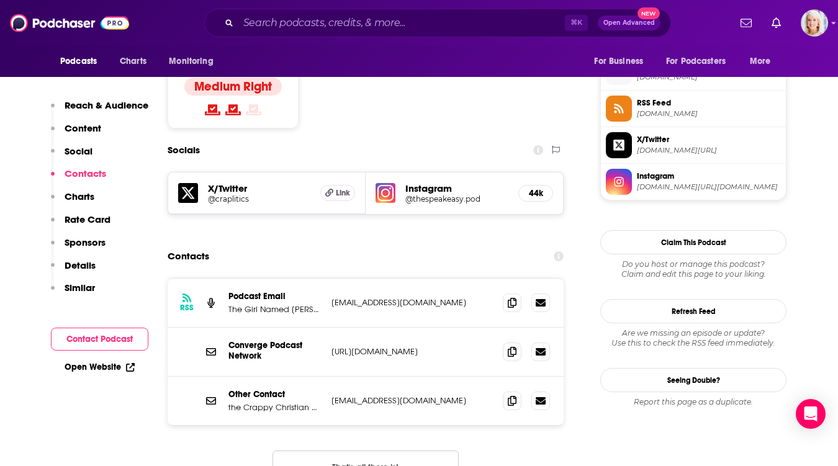
scroll to position [1005, 0]
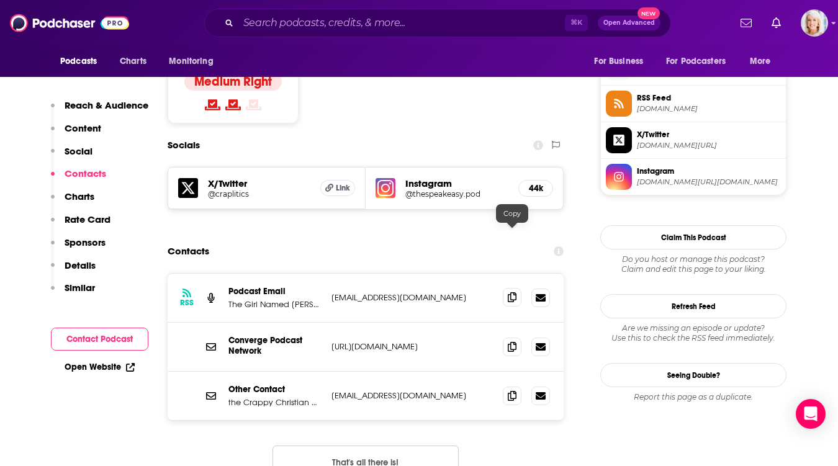
click at [513, 288] on span at bounding box center [512, 297] width 19 height 19
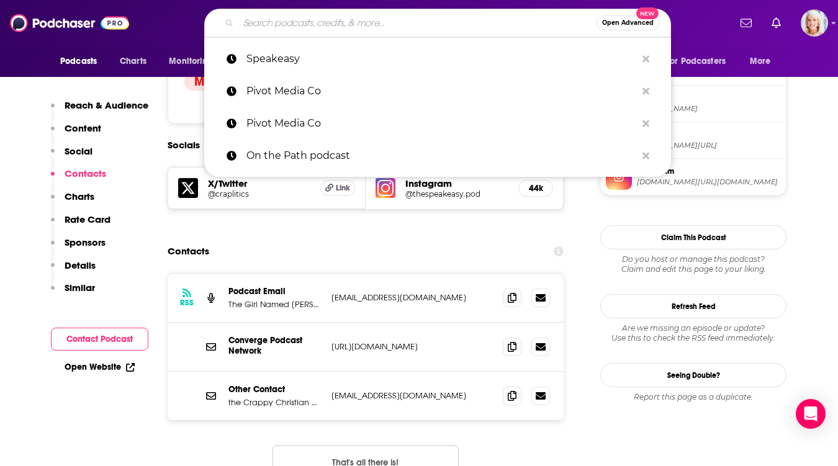
click at [268, 20] on input "Search podcasts, credits, & more..." at bounding box center [417, 23] width 358 height 20
paste input "Takeaways with [PERSON_NAME]"
type input "Takeaways with [PERSON_NAME]"
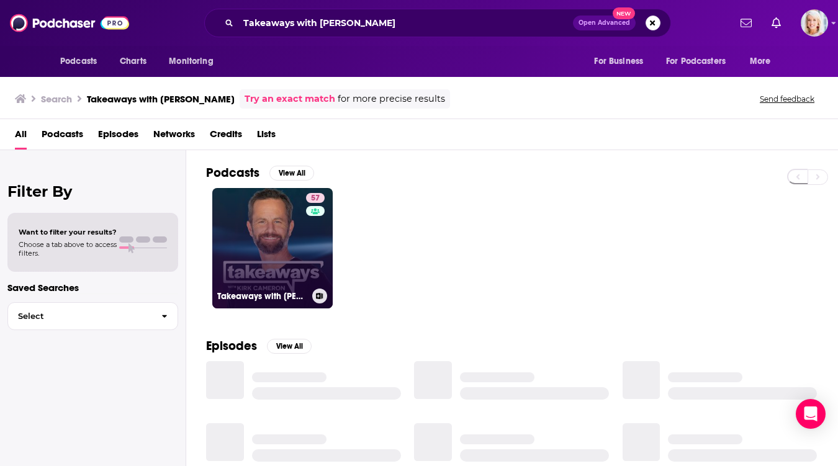
click at [260, 227] on link "57 Takeaways with [PERSON_NAME]" at bounding box center [272, 248] width 120 height 120
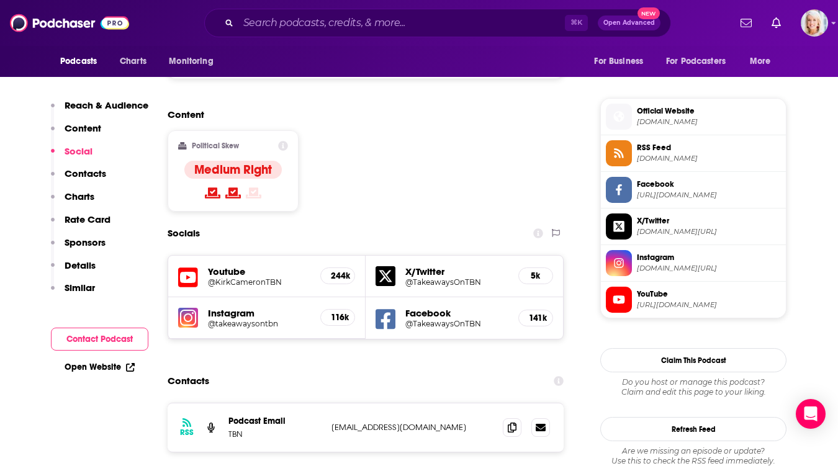
scroll to position [960, 0]
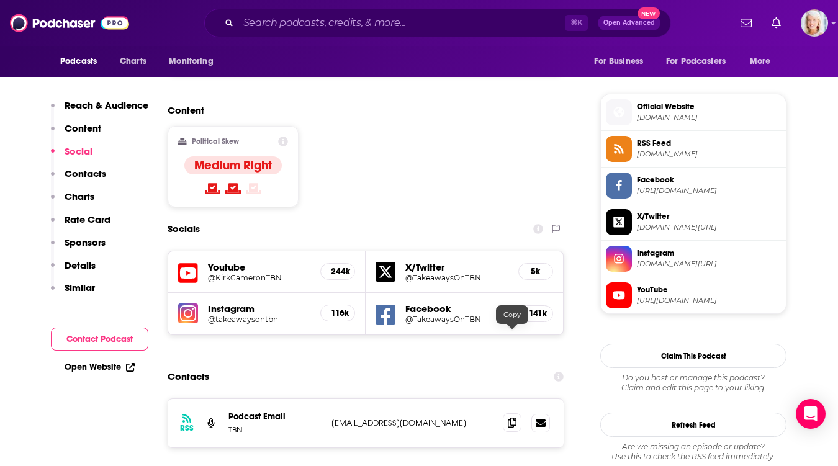
click at [513, 418] on icon at bounding box center [512, 423] width 9 height 10
click at [271, 29] on input "Search podcasts, credits, & more..." at bounding box center [401, 23] width 327 height 20
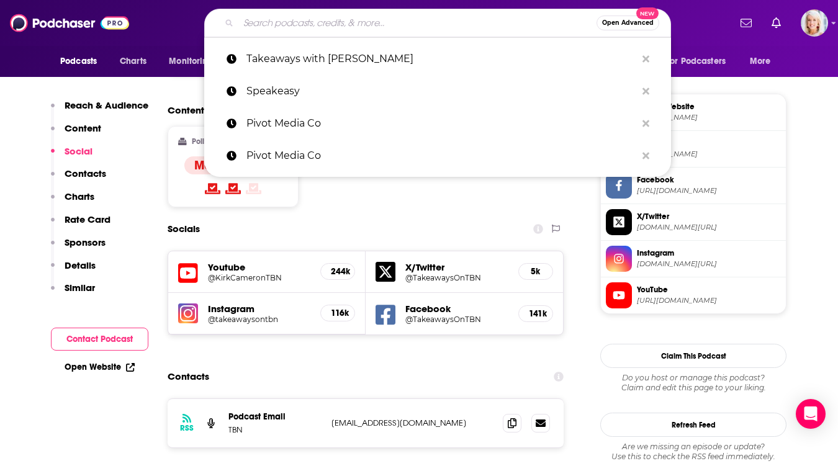
paste input "That Sounds Fun with [PERSON_NAME]"
type input "That Sounds Fun with [PERSON_NAME]"
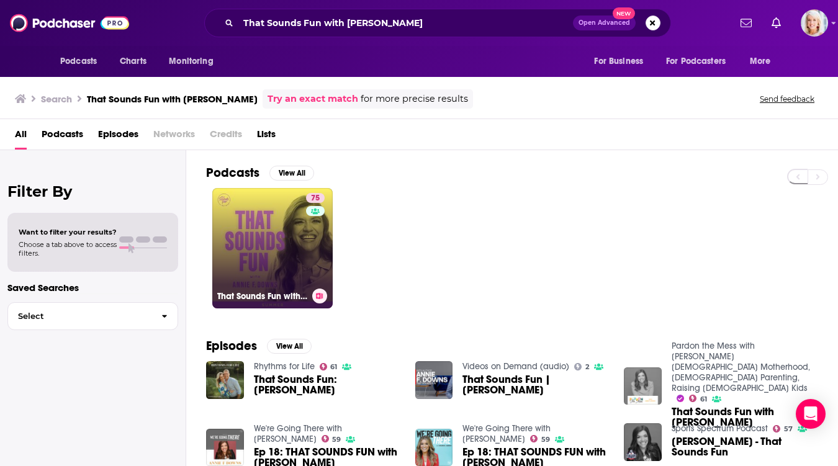
click at [279, 216] on link "75 That Sounds Fun with [PERSON_NAME]" at bounding box center [272, 248] width 120 height 120
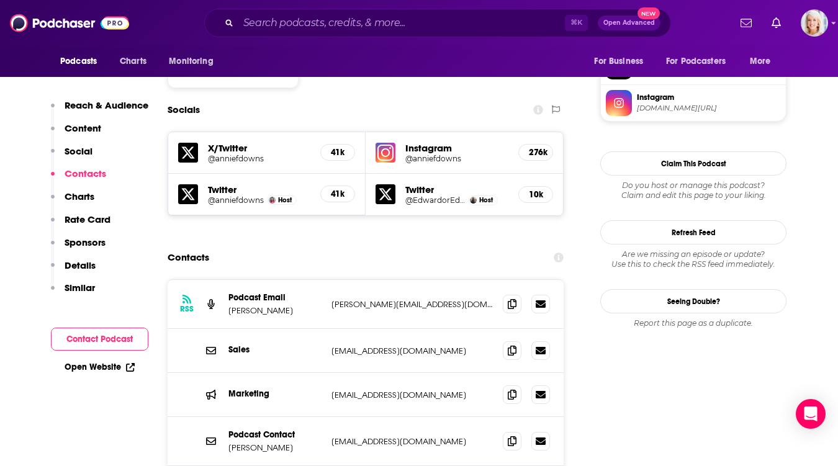
scroll to position [1094, 0]
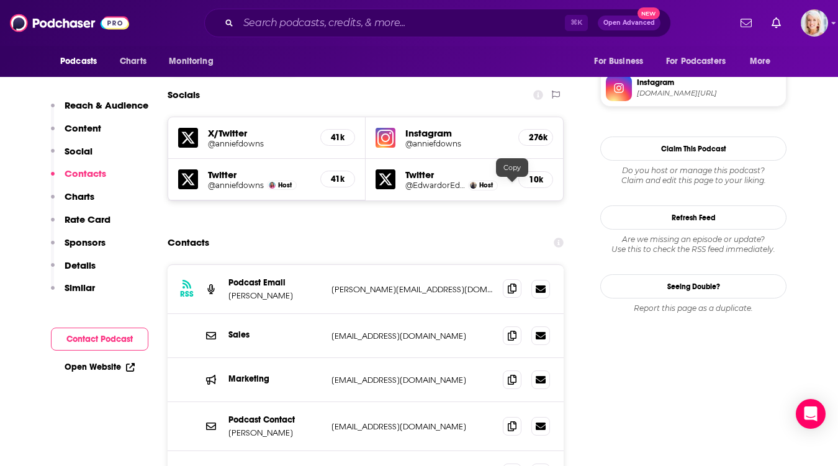
click at [510, 284] on icon at bounding box center [512, 289] width 9 height 10
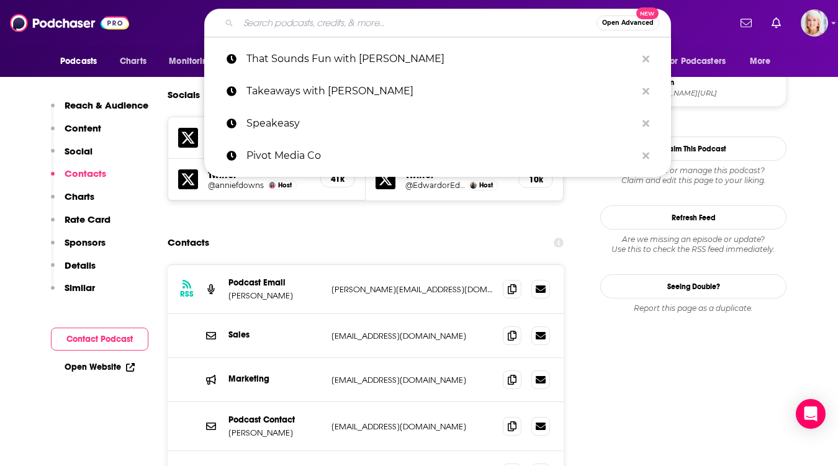
click at [278, 14] on input "Search podcasts, credits, & more..." at bounding box center [417, 23] width 358 height 20
paste input "The [PERSON_NAME] Show"
type input "The [PERSON_NAME] Show"
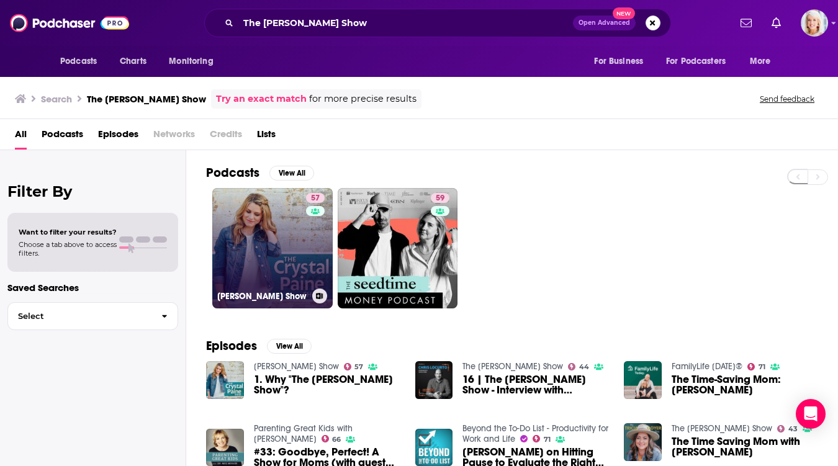
click at [286, 215] on link "57 [PERSON_NAME] Show" at bounding box center [272, 248] width 120 height 120
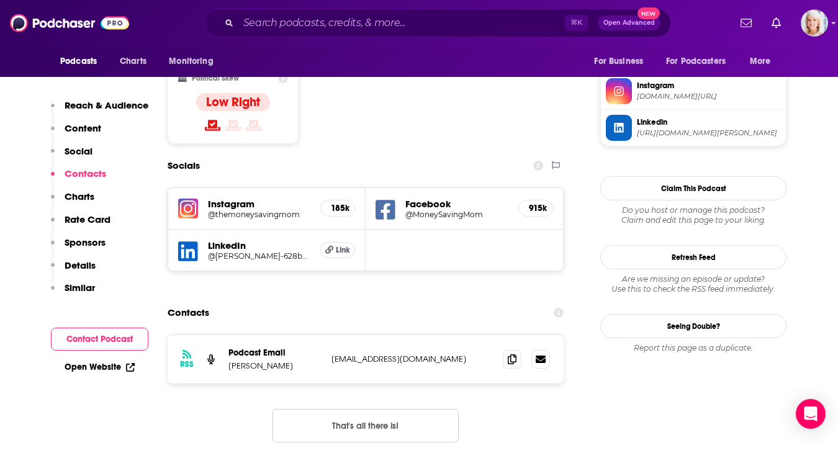
scroll to position [1094, 0]
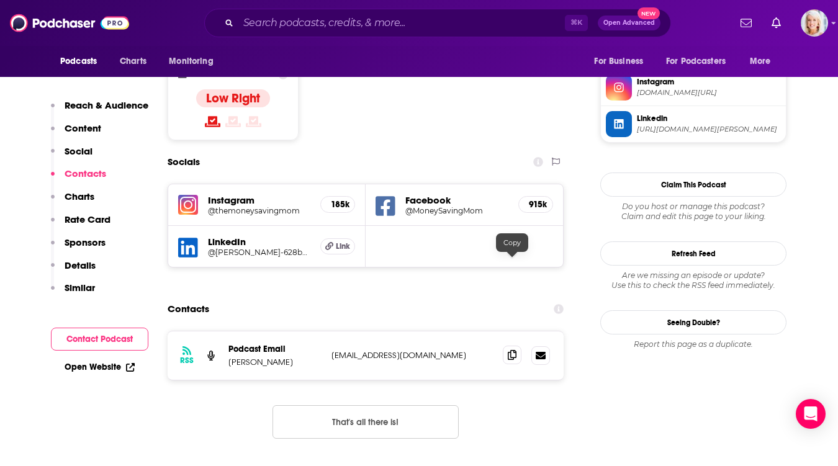
click at [515, 350] on icon at bounding box center [512, 355] width 9 height 10
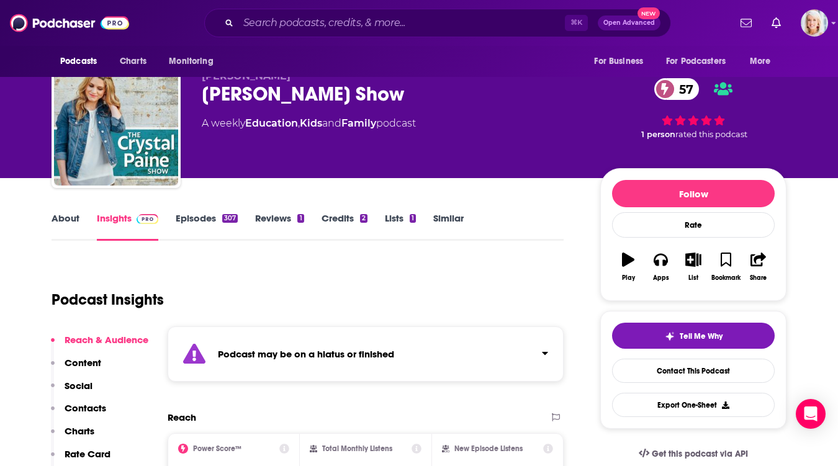
scroll to position [0, 0]
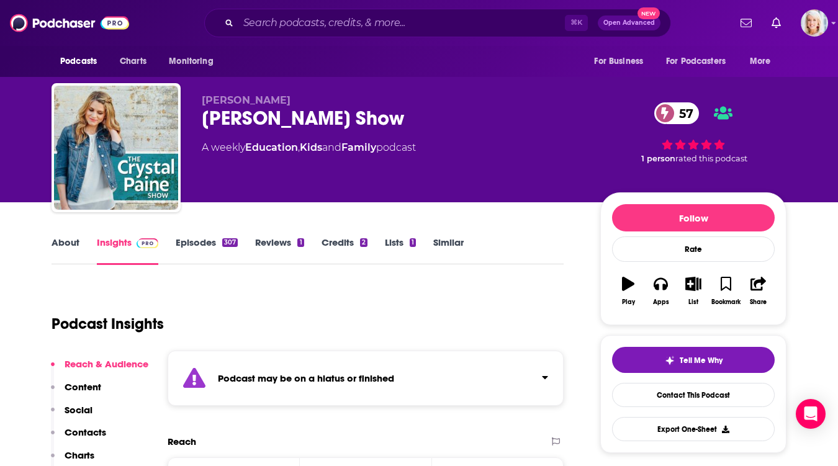
click at [194, 242] on link "Episodes 307" at bounding box center [207, 251] width 62 height 29
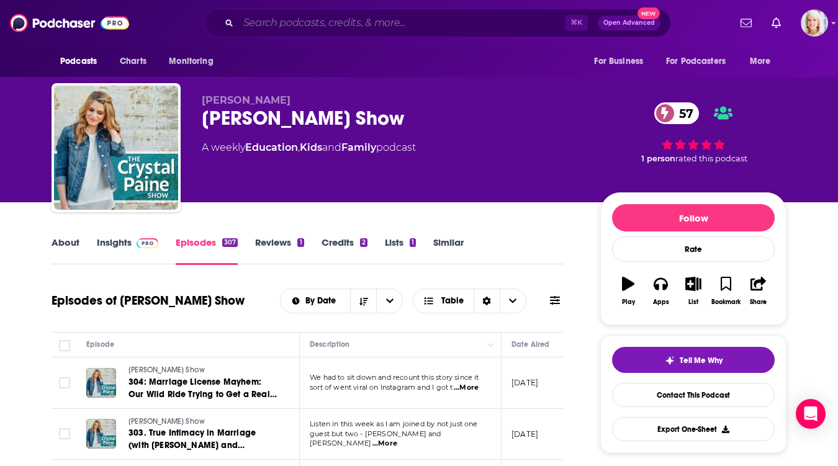
click at [261, 14] on input "Search podcasts, credits, & more..." at bounding box center [401, 23] width 327 height 20
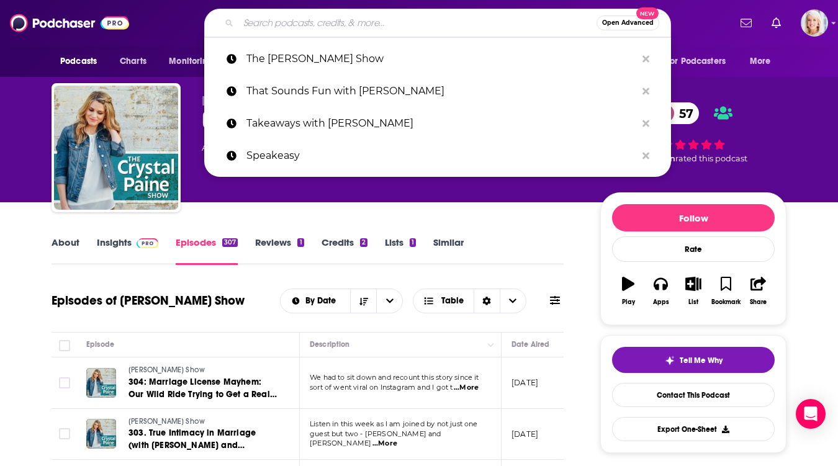
paste input "The Deep End"
type input "The Deep End"
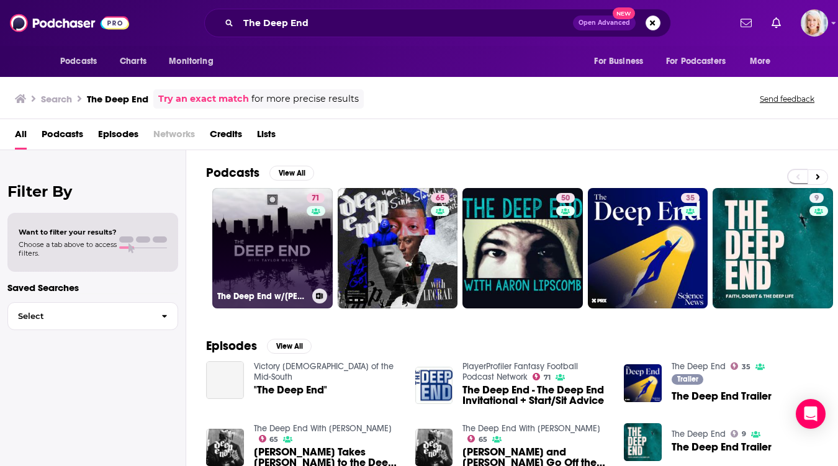
click at [286, 225] on link "71 The Deep End w/[PERSON_NAME]" at bounding box center [272, 248] width 120 height 120
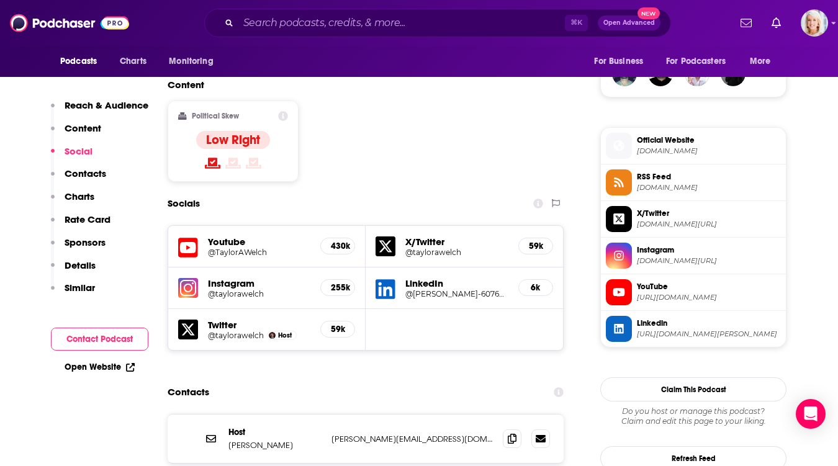
scroll to position [936, 0]
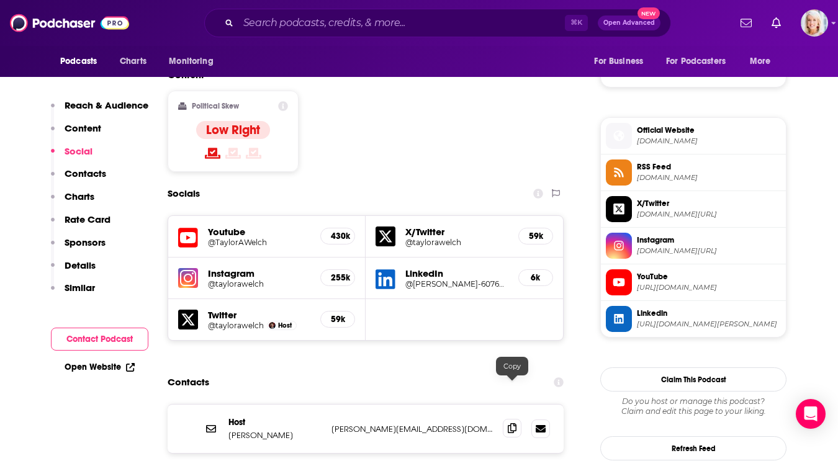
click at [513, 419] on span at bounding box center [512, 428] width 19 height 19
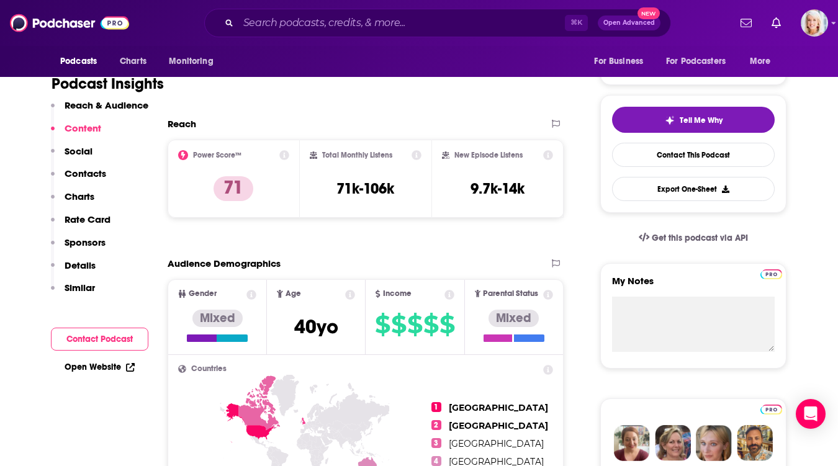
scroll to position [0, 0]
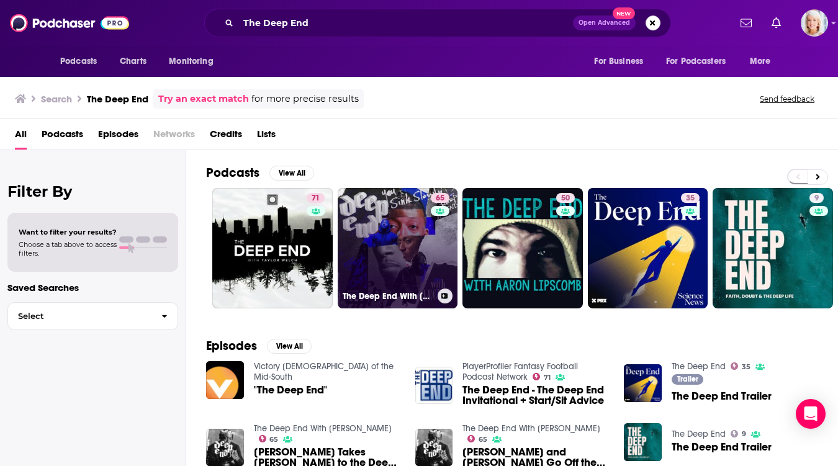
click at [385, 210] on link "65 The Deep End With [PERSON_NAME]" at bounding box center [398, 248] width 120 height 120
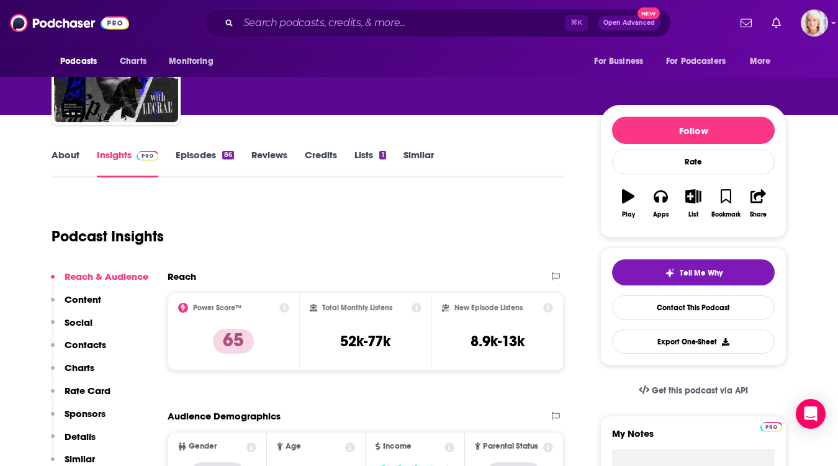
scroll to position [96, 0]
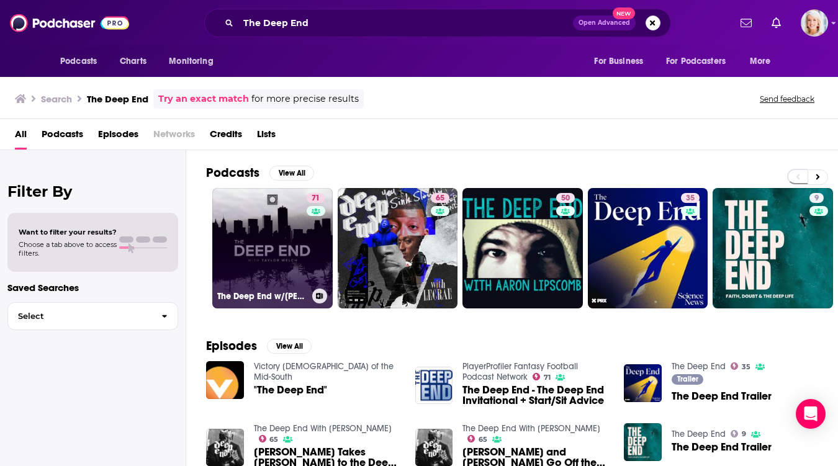
click at [282, 232] on link "71 The Deep End w/[PERSON_NAME]" at bounding box center [272, 248] width 120 height 120
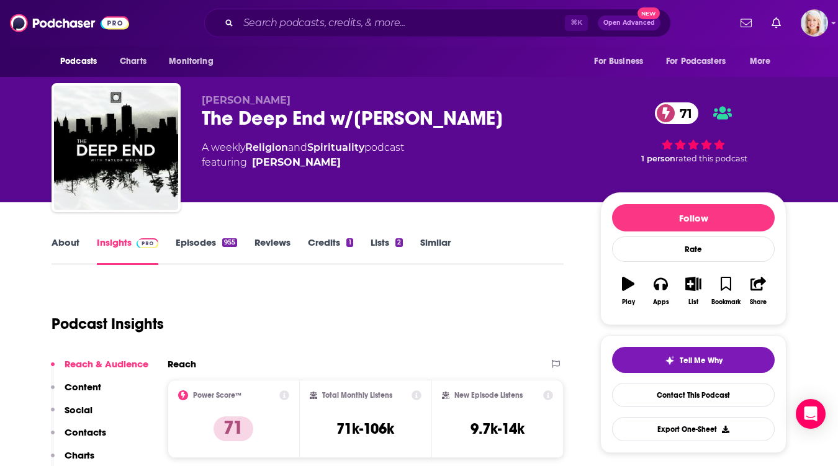
click at [74, 243] on link "About" at bounding box center [66, 251] width 28 height 29
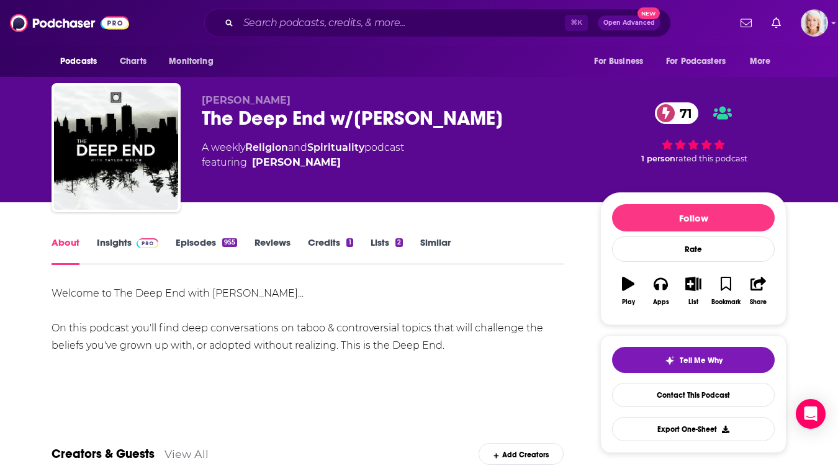
click at [111, 245] on link "Insights" at bounding box center [127, 251] width 61 height 29
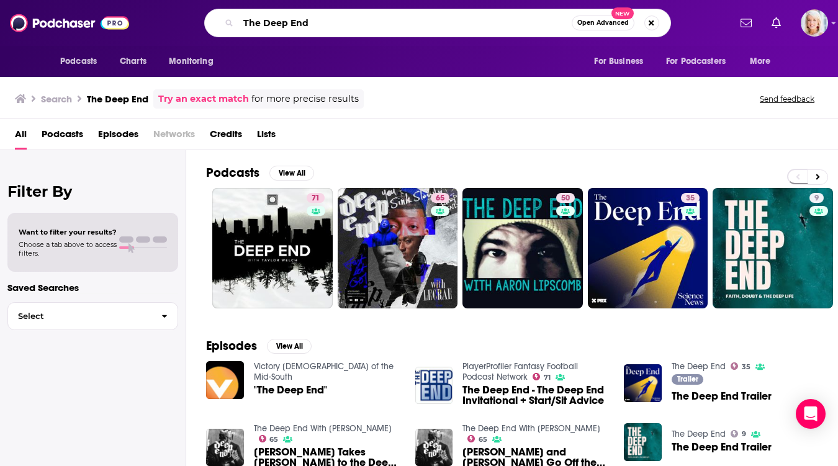
drag, startPoint x: 314, startPoint y: 20, endPoint x: 174, endPoint y: 16, distance: 139.7
click at [174, 17] on div "The Deep End Open Advanced New" at bounding box center [437, 23] width 584 height 29
paste input "Glory Hour"
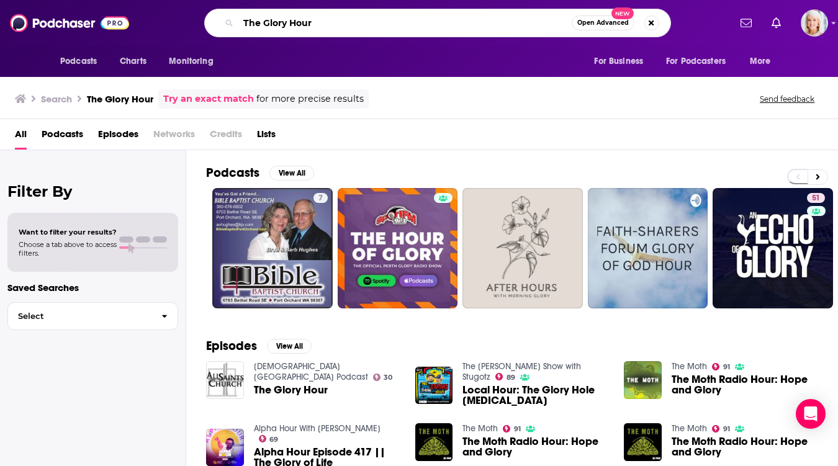
drag, startPoint x: 315, startPoint y: 24, endPoint x: 229, endPoint y: 25, distance: 86.3
click at [229, 25] on div "The Glory Hour Open Advanced New" at bounding box center [437, 23] width 467 height 29
paste input "oodHard"
type input "The GoodHard"
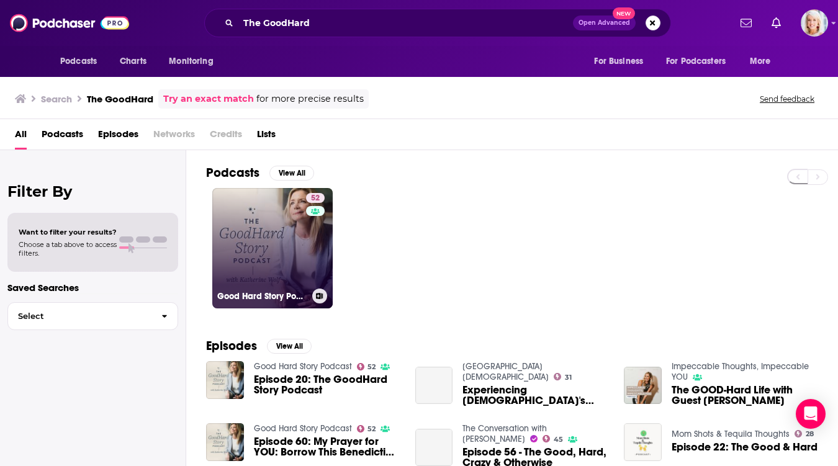
click at [273, 224] on link "52 Good Hard Story Podcast" at bounding box center [272, 248] width 120 height 120
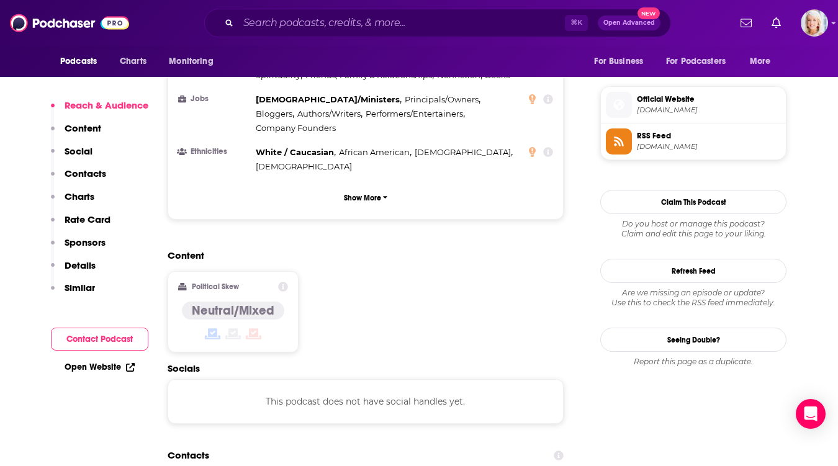
scroll to position [875, 0]
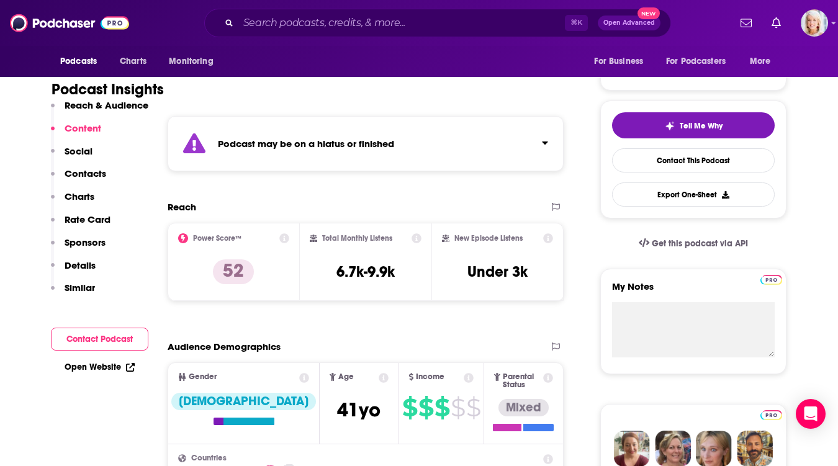
scroll to position [0, 0]
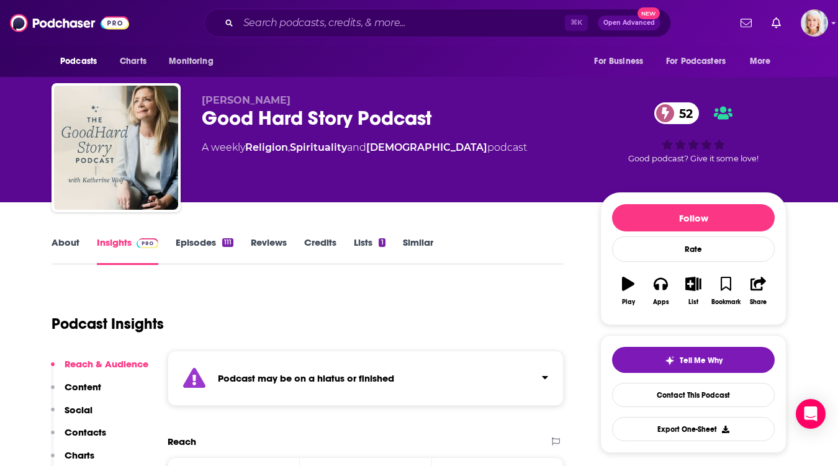
click at [187, 244] on link "Episodes 111" at bounding box center [205, 251] width 58 height 29
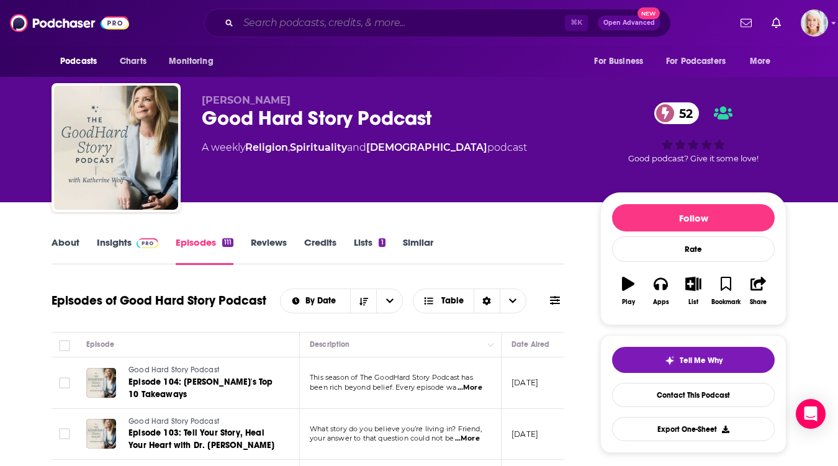
click at [282, 13] on input "Search podcasts, credits, & more..." at bounding box center [401, 23] width 327 height 20
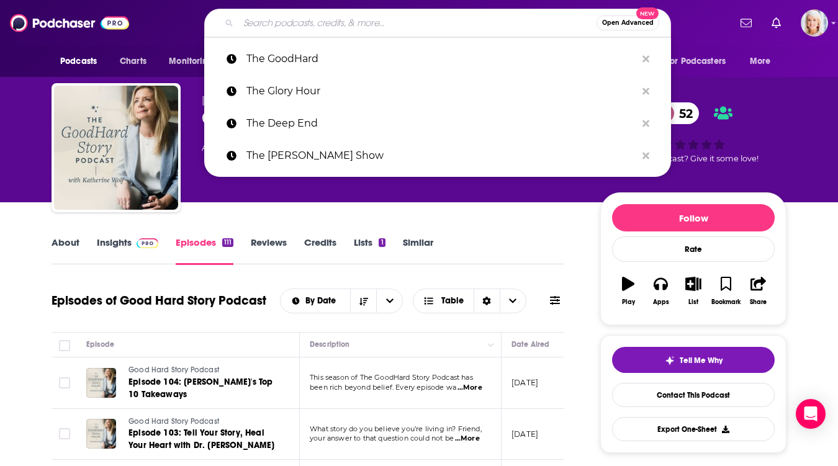
paste input "The Handlebar Podcast, Upperroom"
type input "The Handlebar Podcast, Upperroom"
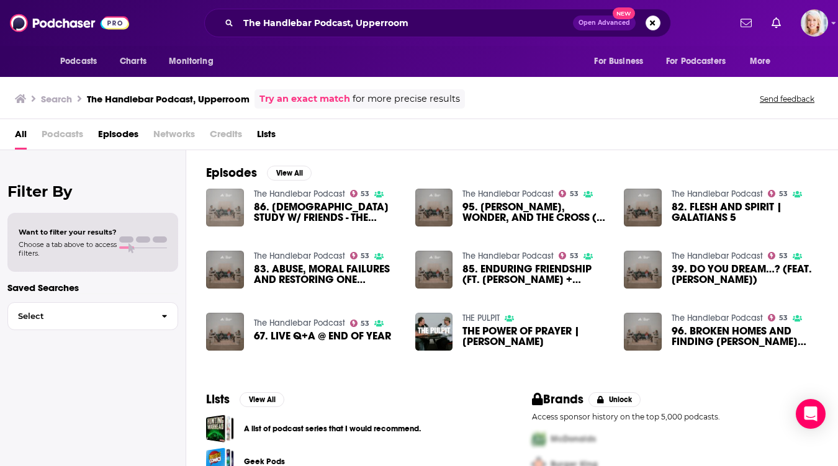
click at [220, 199] on img "86. BIBLE STUDY W/ FRIENDS - THE RICH YOUNG RULER (FT. JOEL FIGUEROA + ENIOLA A…" at bounding box center [225, 208] width 38 height 38
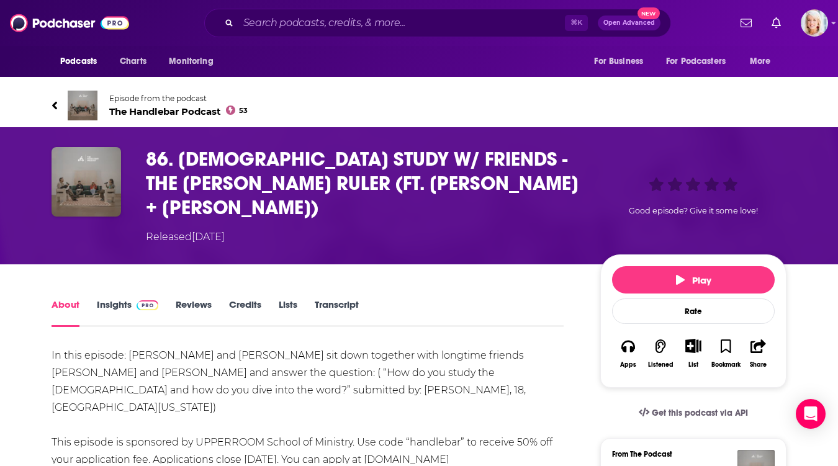
click at [178, 112] on span "The Handlebar Podcast 53" at bounding box center [178, 112] width 138 height 12
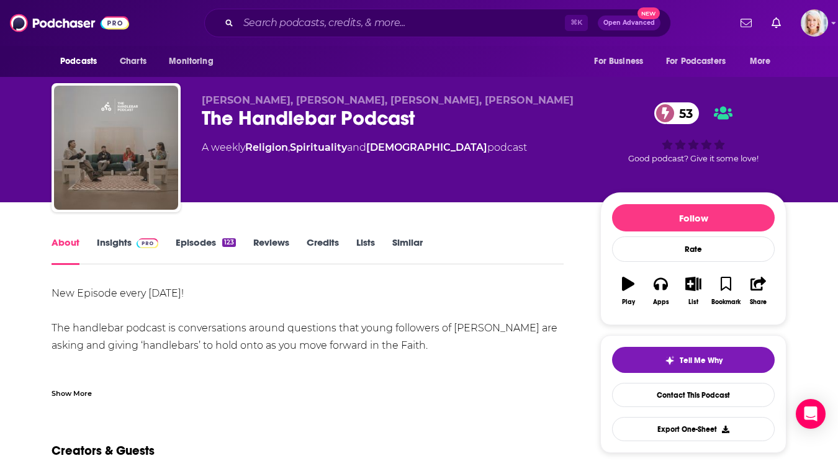
click at [119, 240] on link "Insights" at bounding box center [127, 251] width 61 height 29
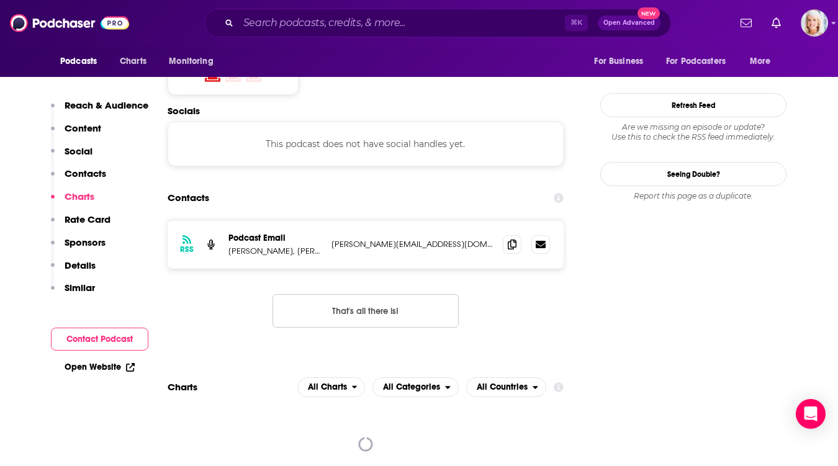
scroll to position [1024, 0]
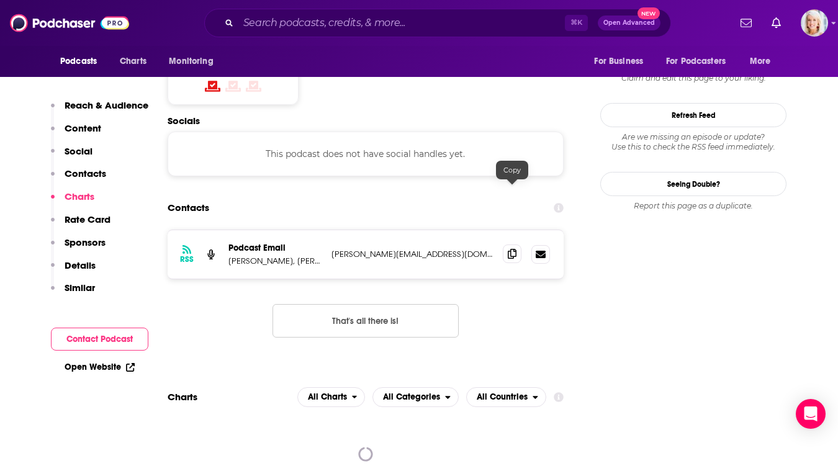
click at [516, 245] on span at bounding box center [512, 254] width 19 height 19
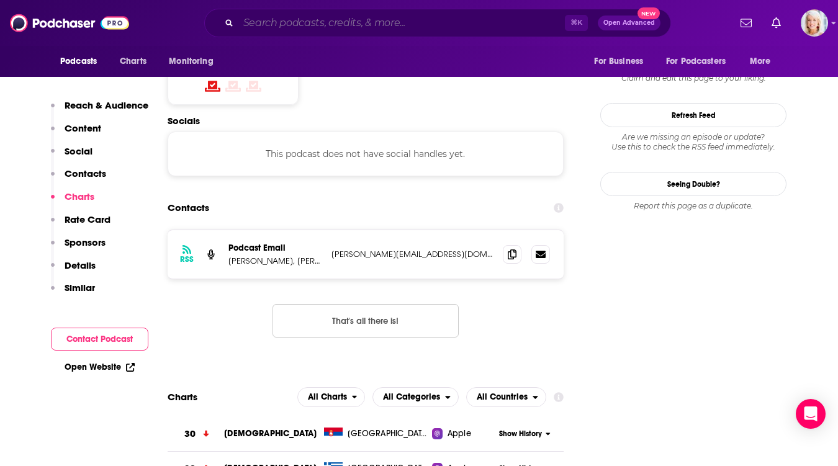
click at [277, 17] on input "Search podcasts, credits, & more..." at bounding box center [401, 23] width 327 height 20
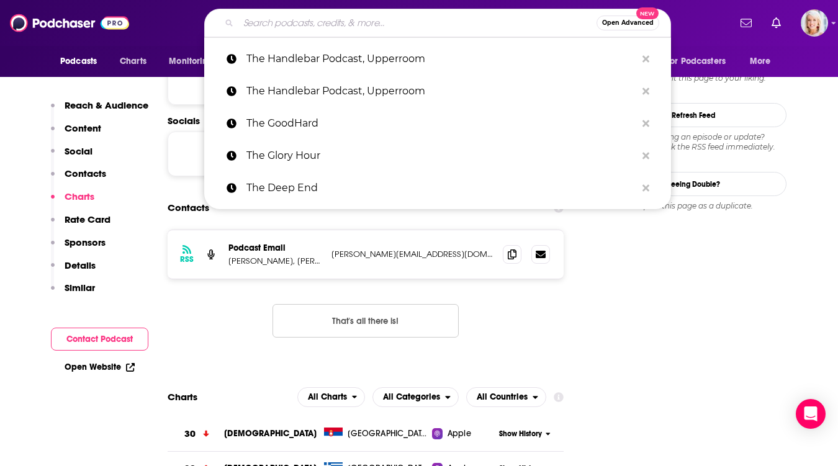
paste input "The [PERSON_NAME] Podcast"
type input "The [PERSON_NAME] Podcast"
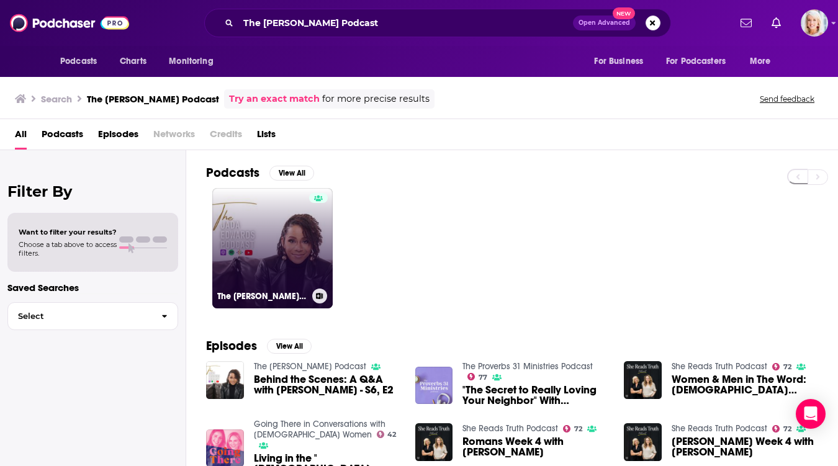
click at [278, 202] on link "The [PERSON_NAME] Podcast" at bounding box center [272, 248] width 120 height 120
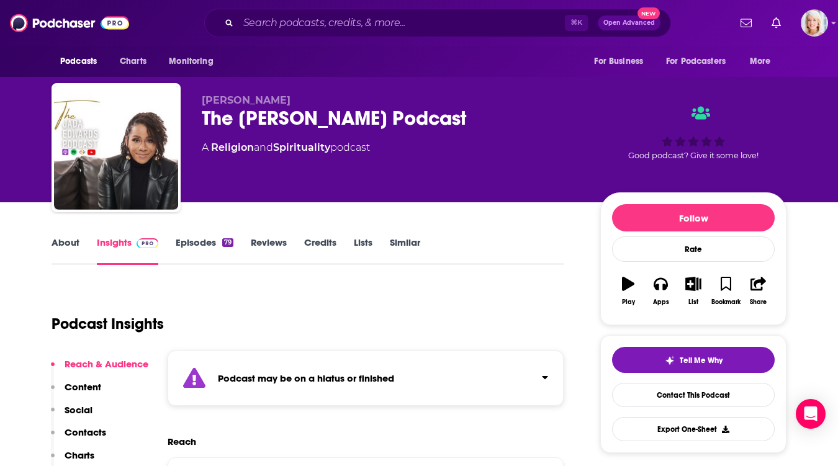
click at [202, 243] on link "Episodes 79" at bounding box center [205, 251] width 58 height 29
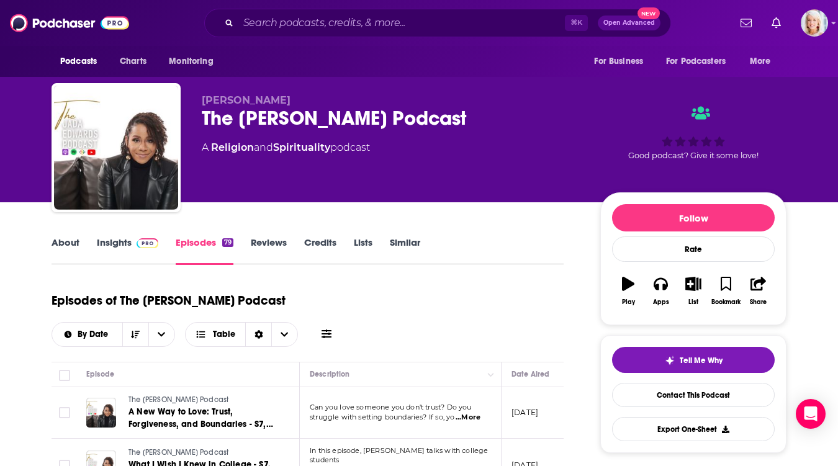
click at [125, 247] on link "Insights" at bounding box center [127, 251] width 61 height 29
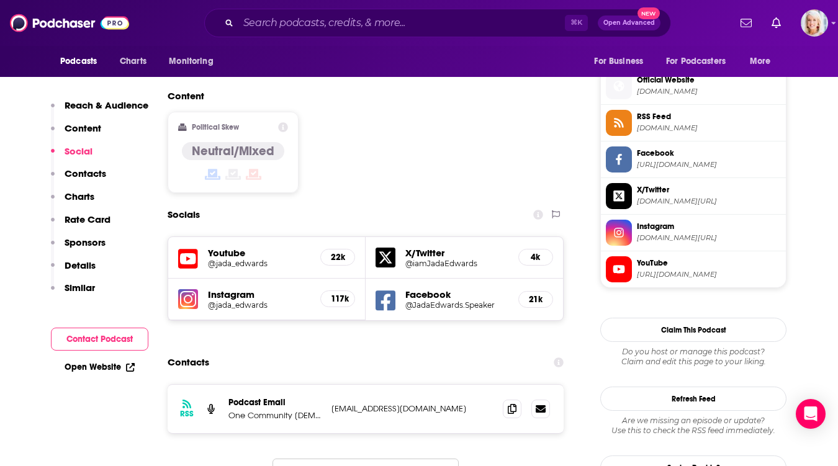
scroll to position [1015, 0]
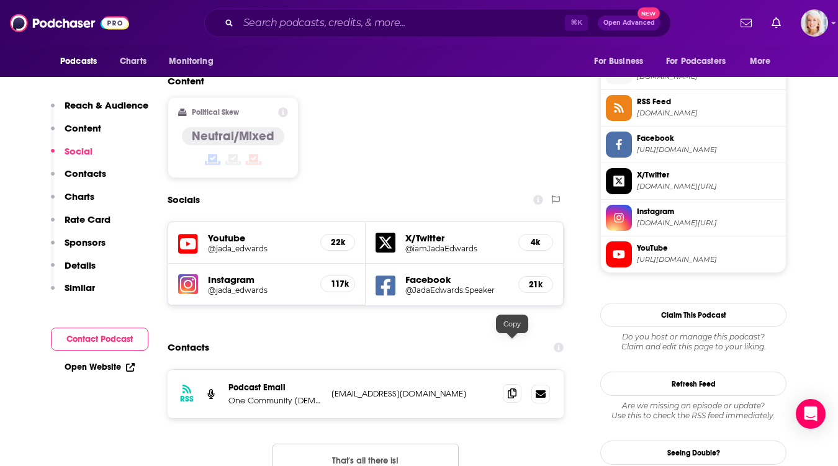
click at [512, 389] on icon at bounding box center [512, 394] width 9 height 10
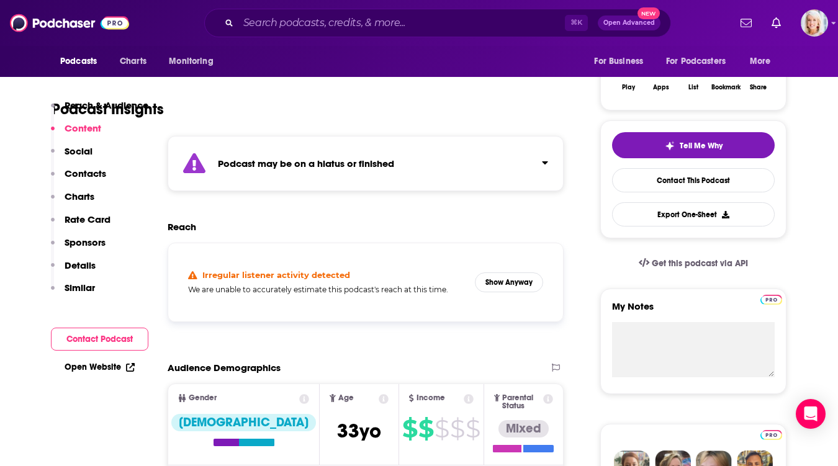
scroll to position [0, 0]
